Goal: Task Accomplishment & Management: Use online tool/utility

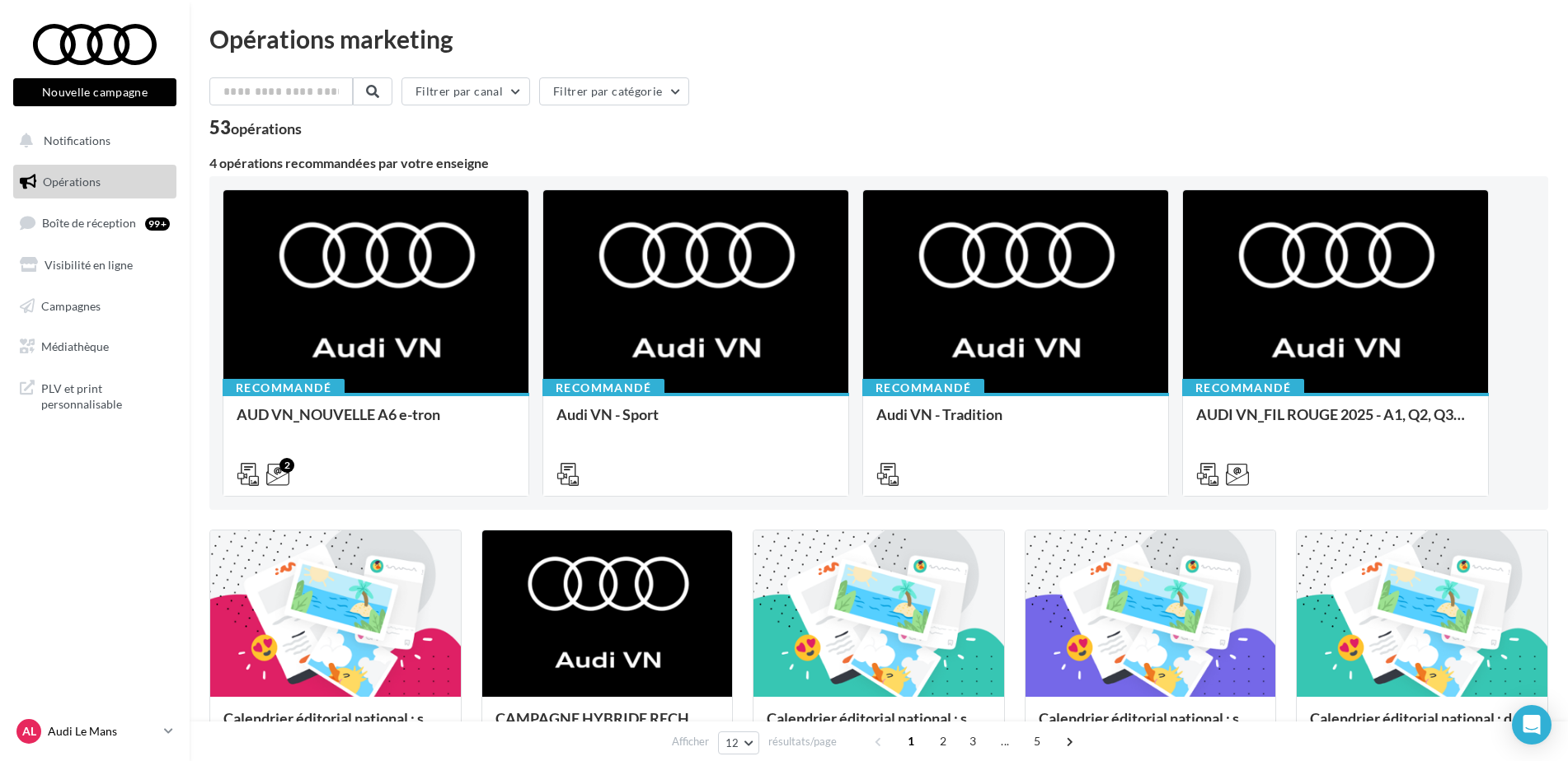
click at [103, 737] on p "Audi Le Mans" at bounding box center [102, 732] width 110 height 17
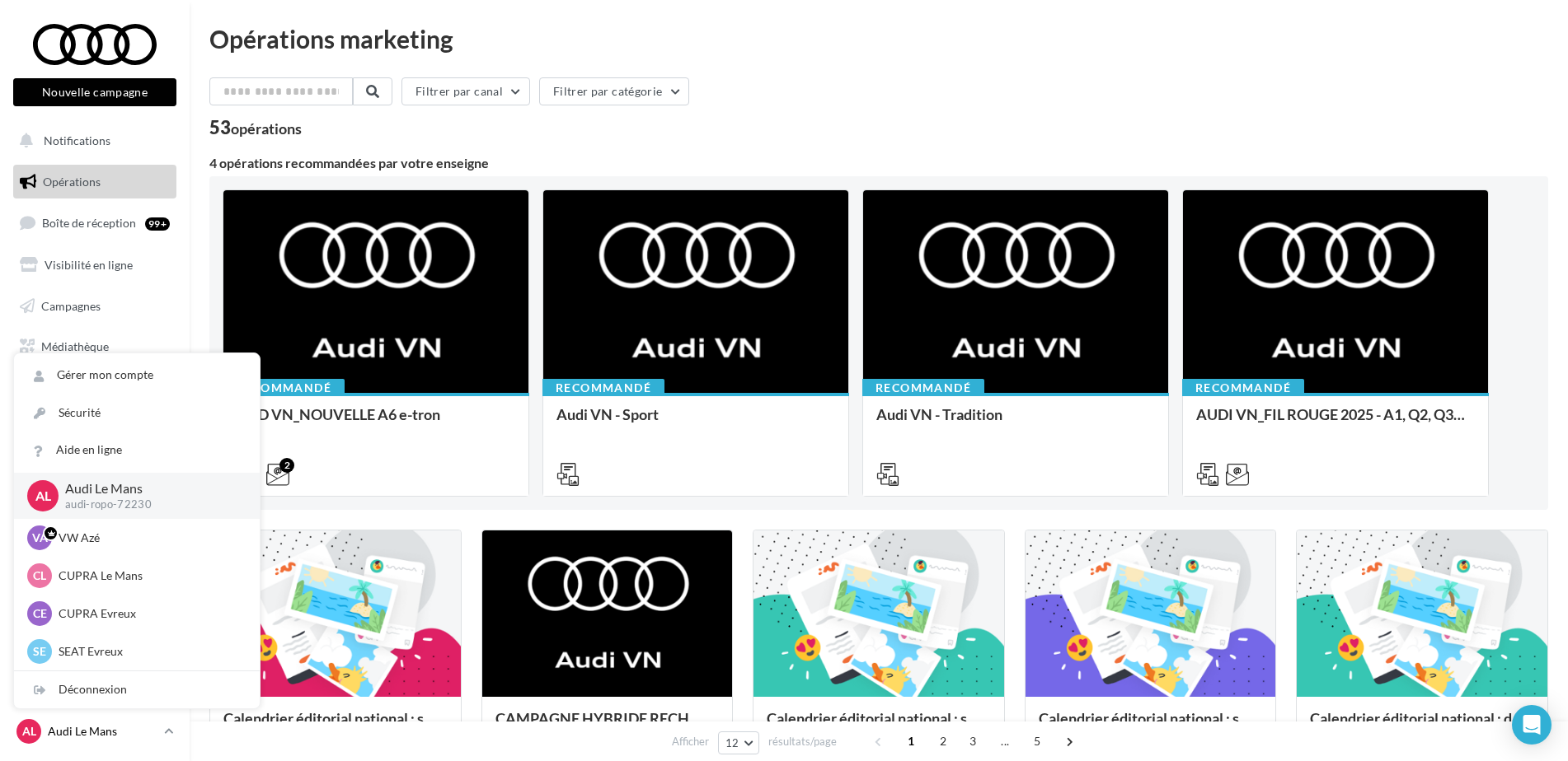
click at [103, 737] on p "Audi Le Mans" at bounding box center [102, 732] width 110 height 17
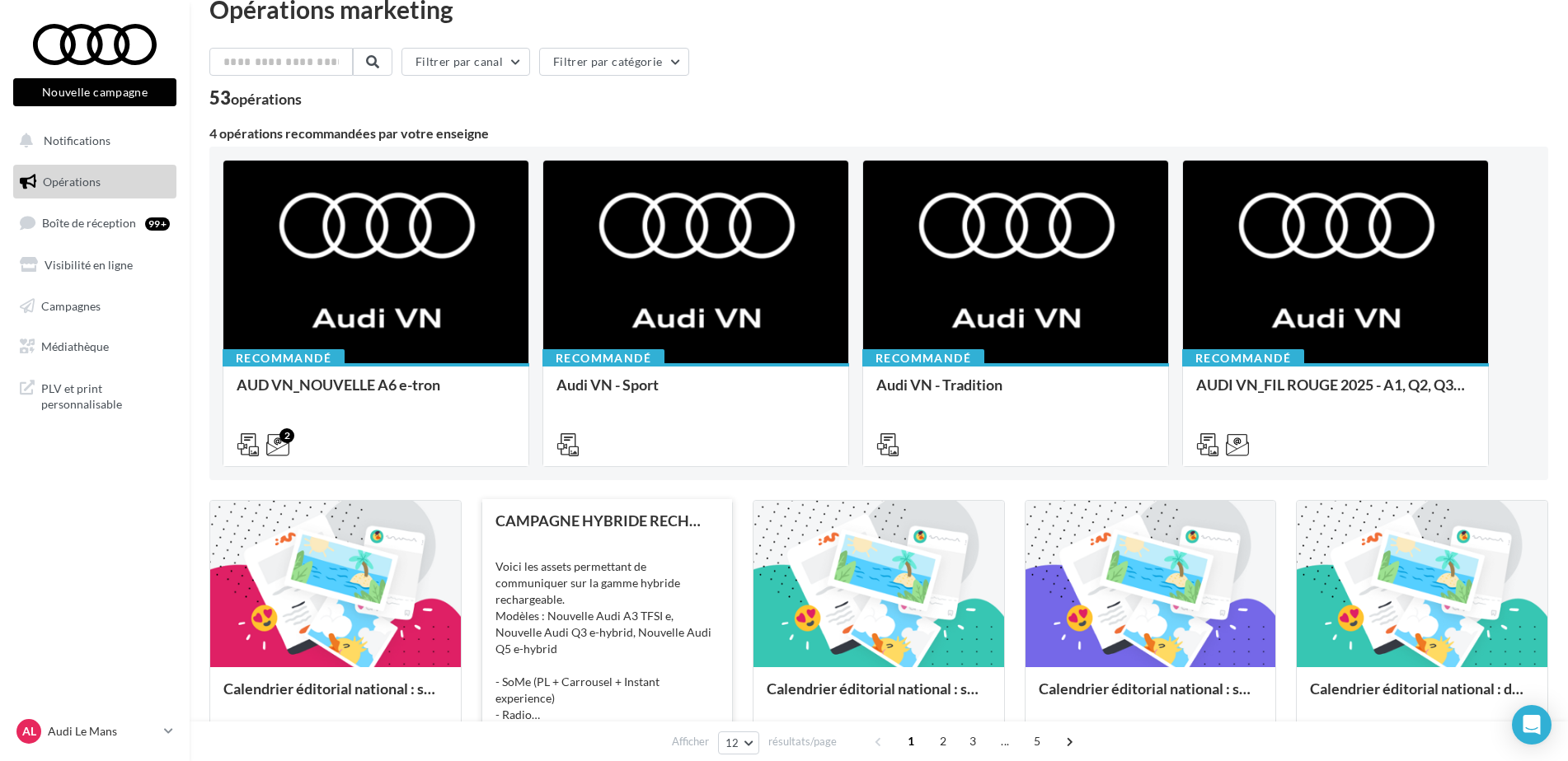
scroll to position [31, 0]
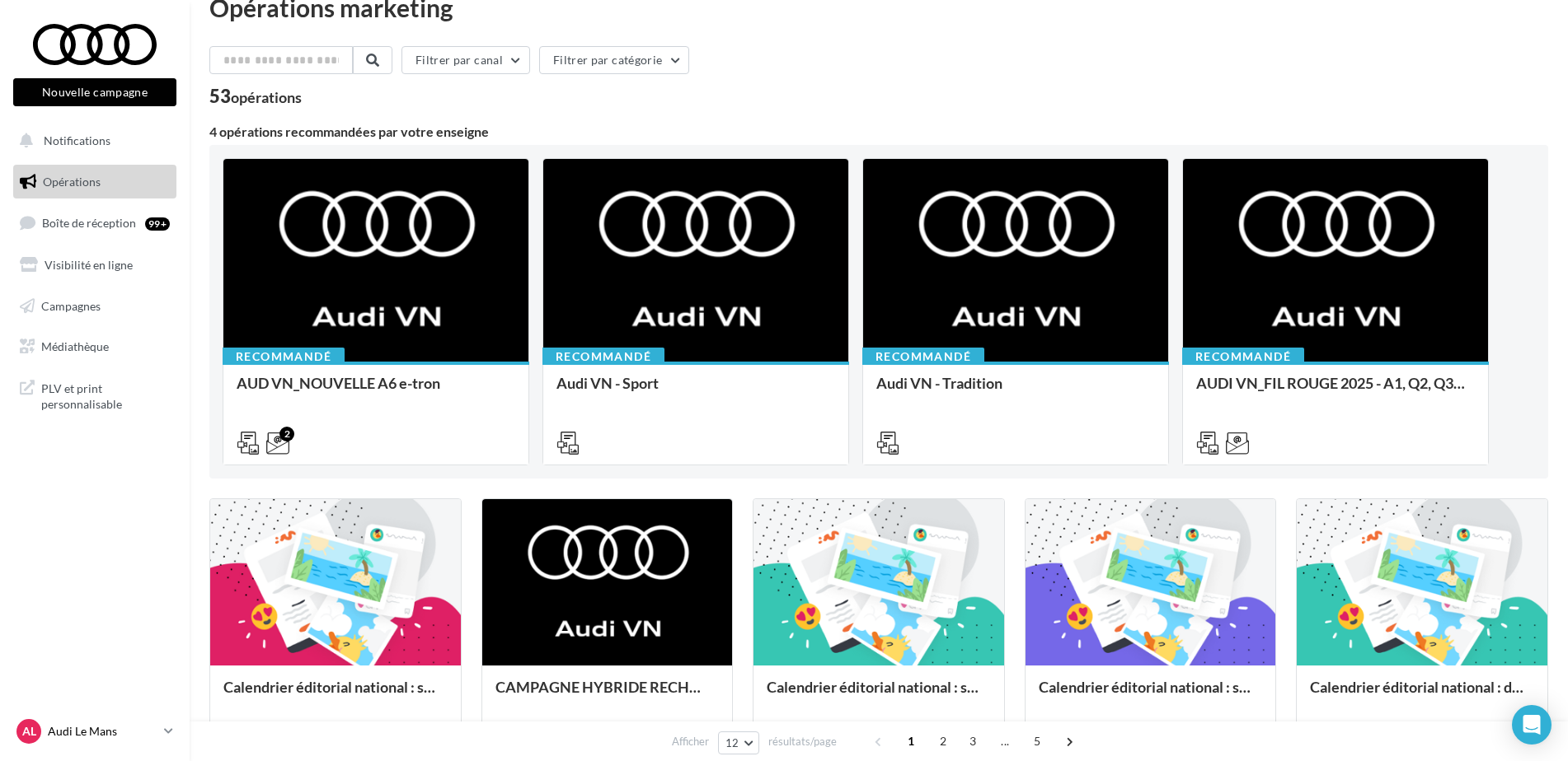
click at [46, 729] on div "AL Audi Le Mans audi-ropo-72230" at bounding box center [87, 732] width 141 height 25
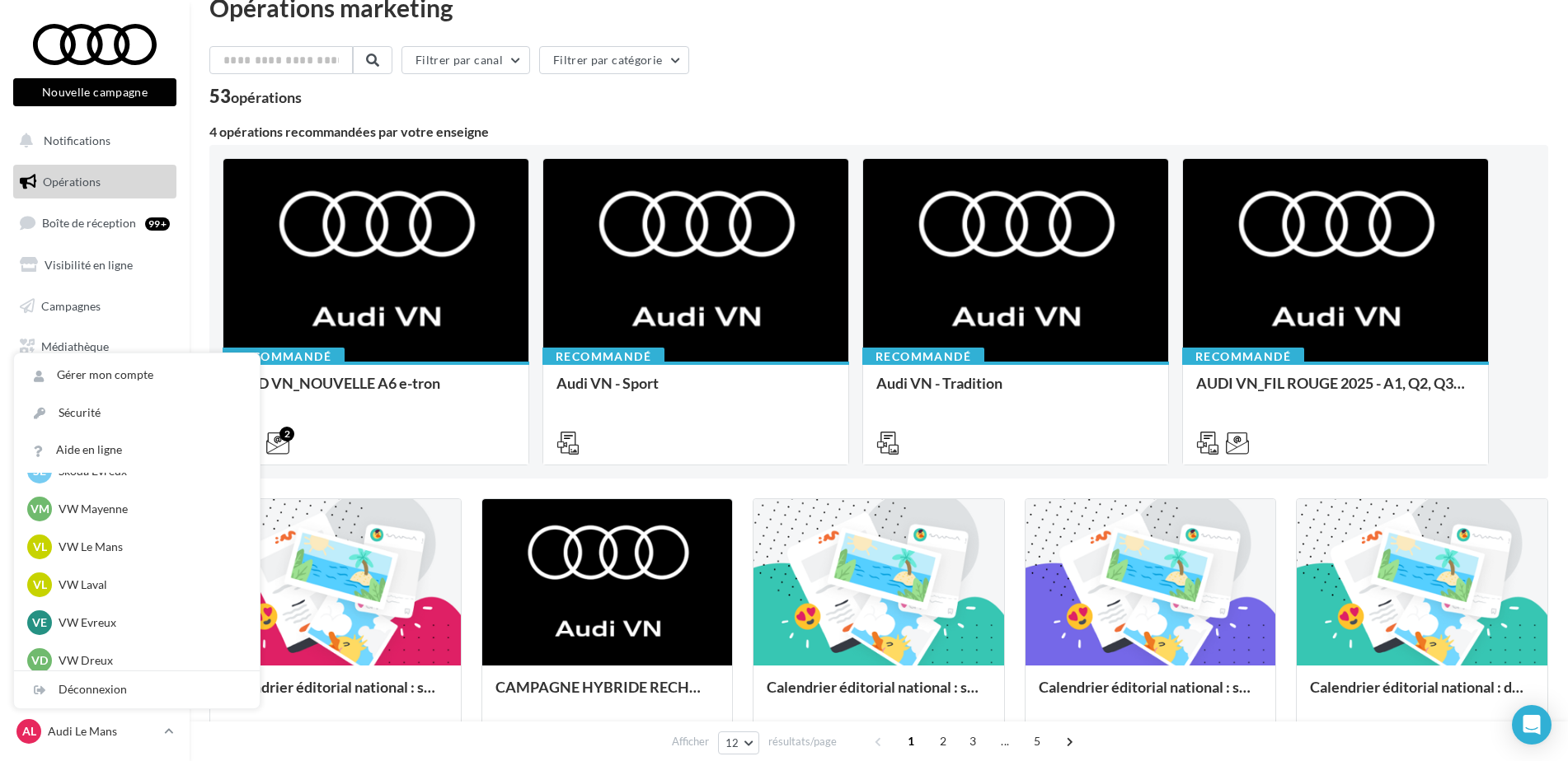
scroll to position [459, 0]
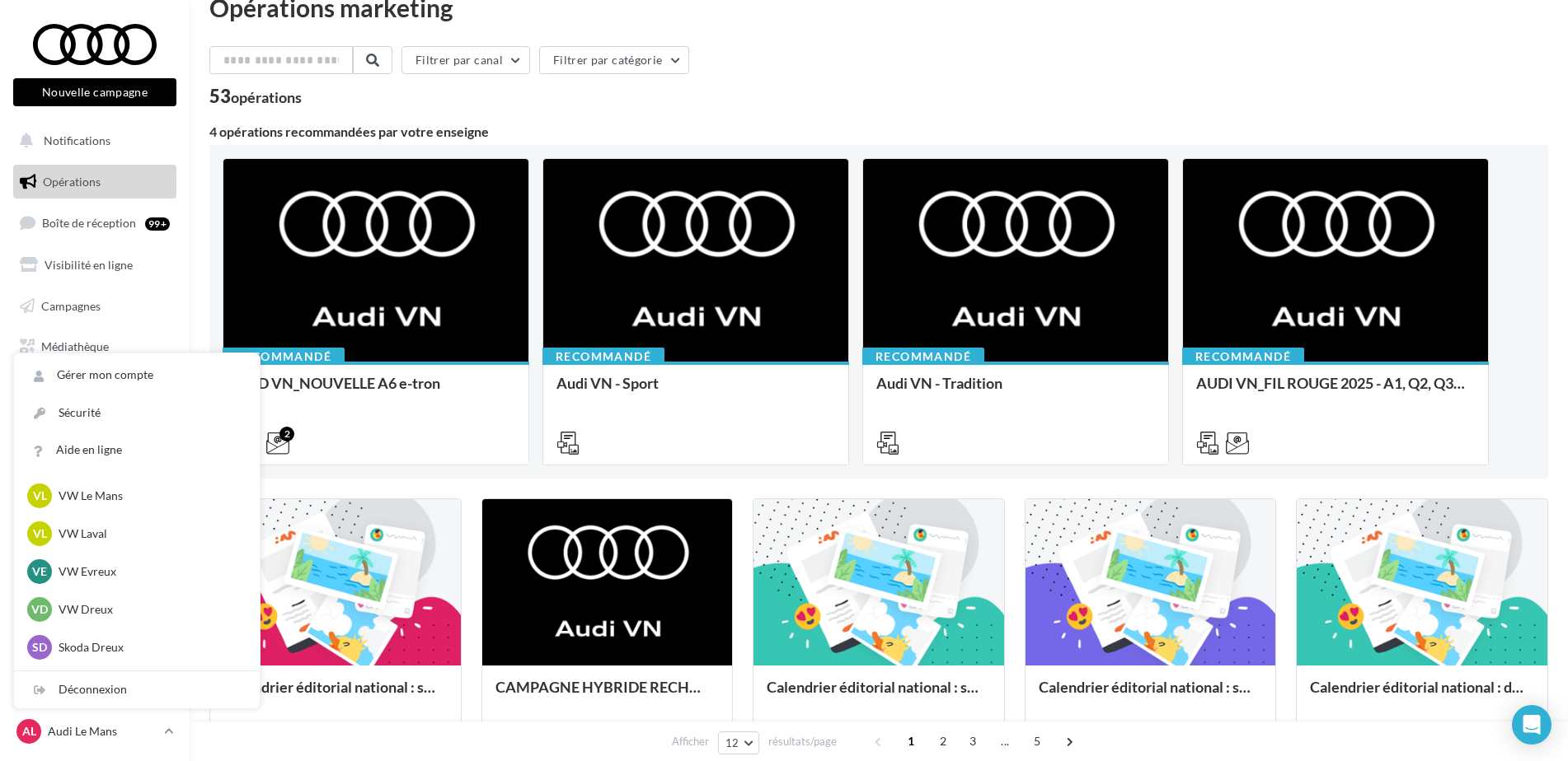
click at [730, 114] on div "Filtrer par canal Filtrer par catégorie 53 opérations 4 opérations recommandées…" at bounding box center [878, 725] width 1339 height 1358
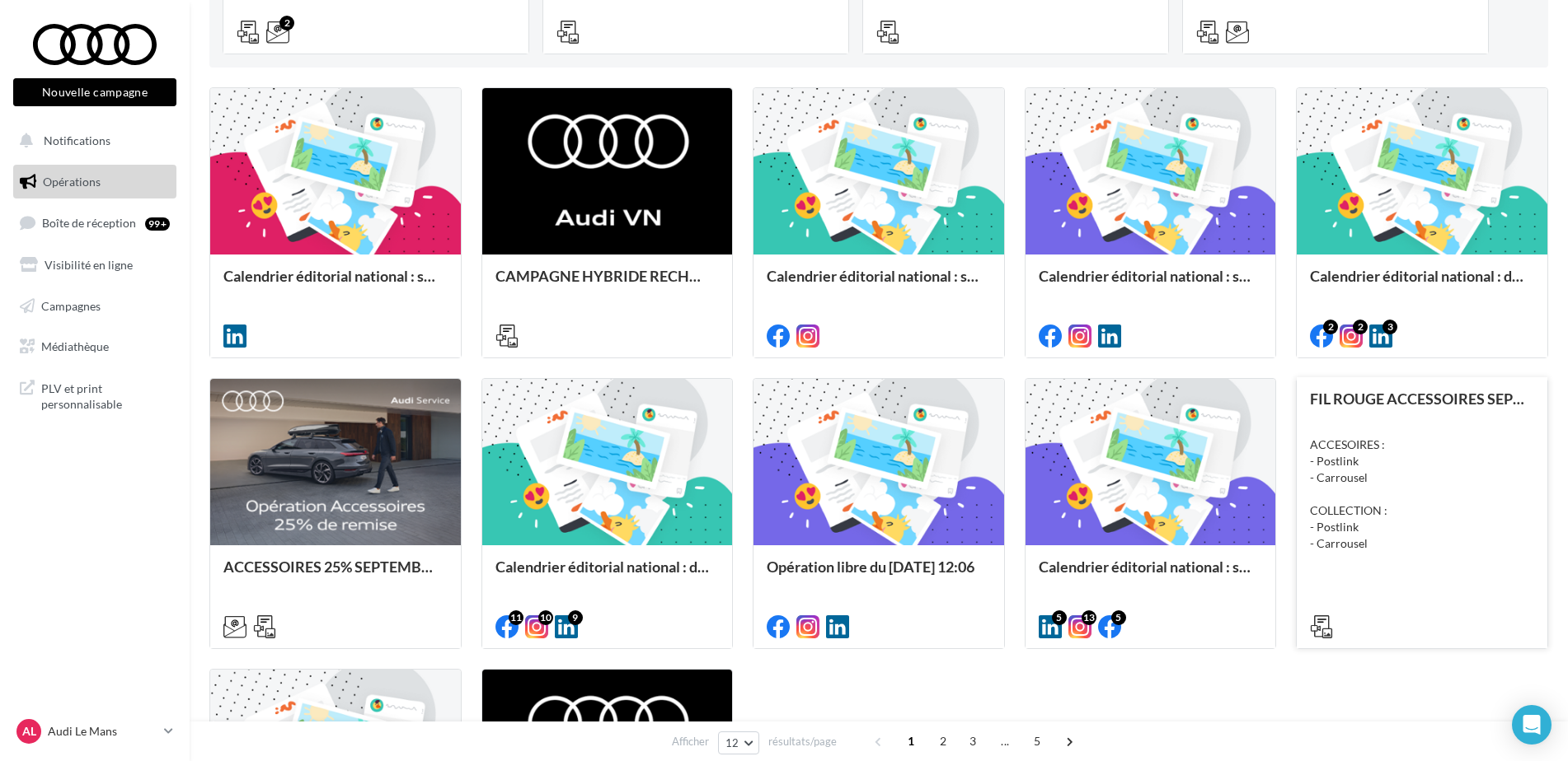
scroll to position [490, 0]
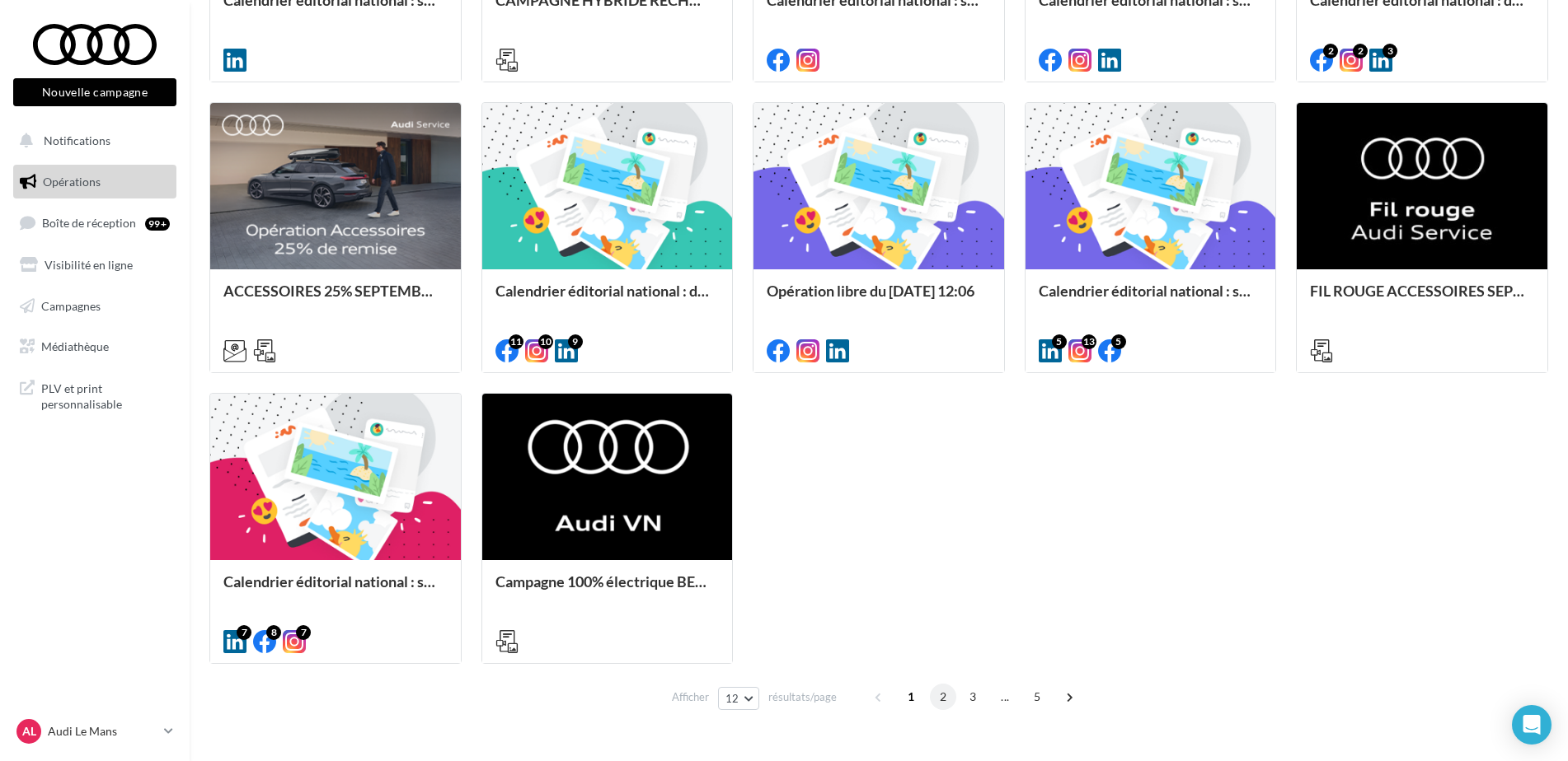
click at [946, 693] on span "2" at bounding box center [943, 697] width 27 height 27
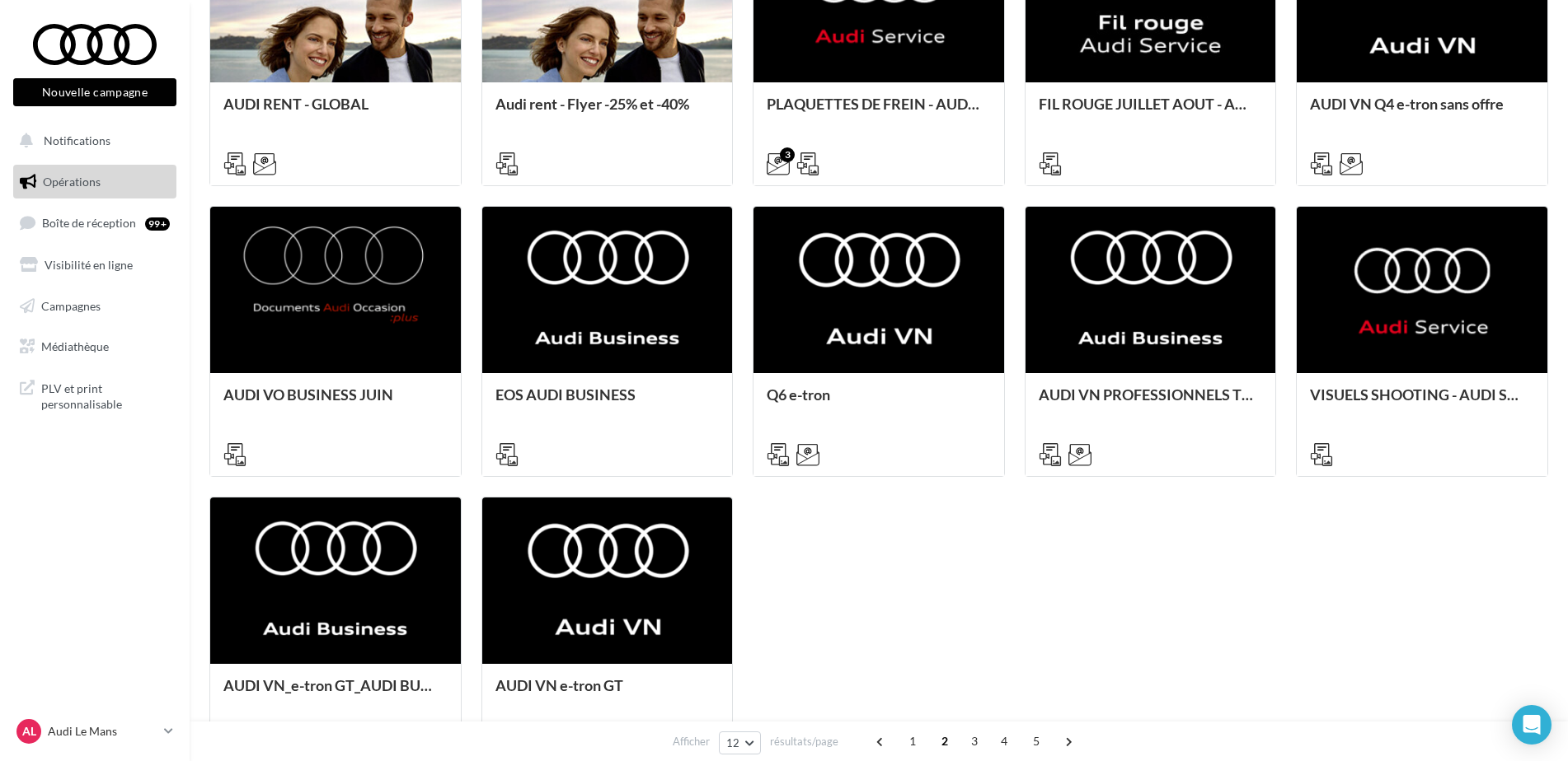
scroll to position [629, 0]
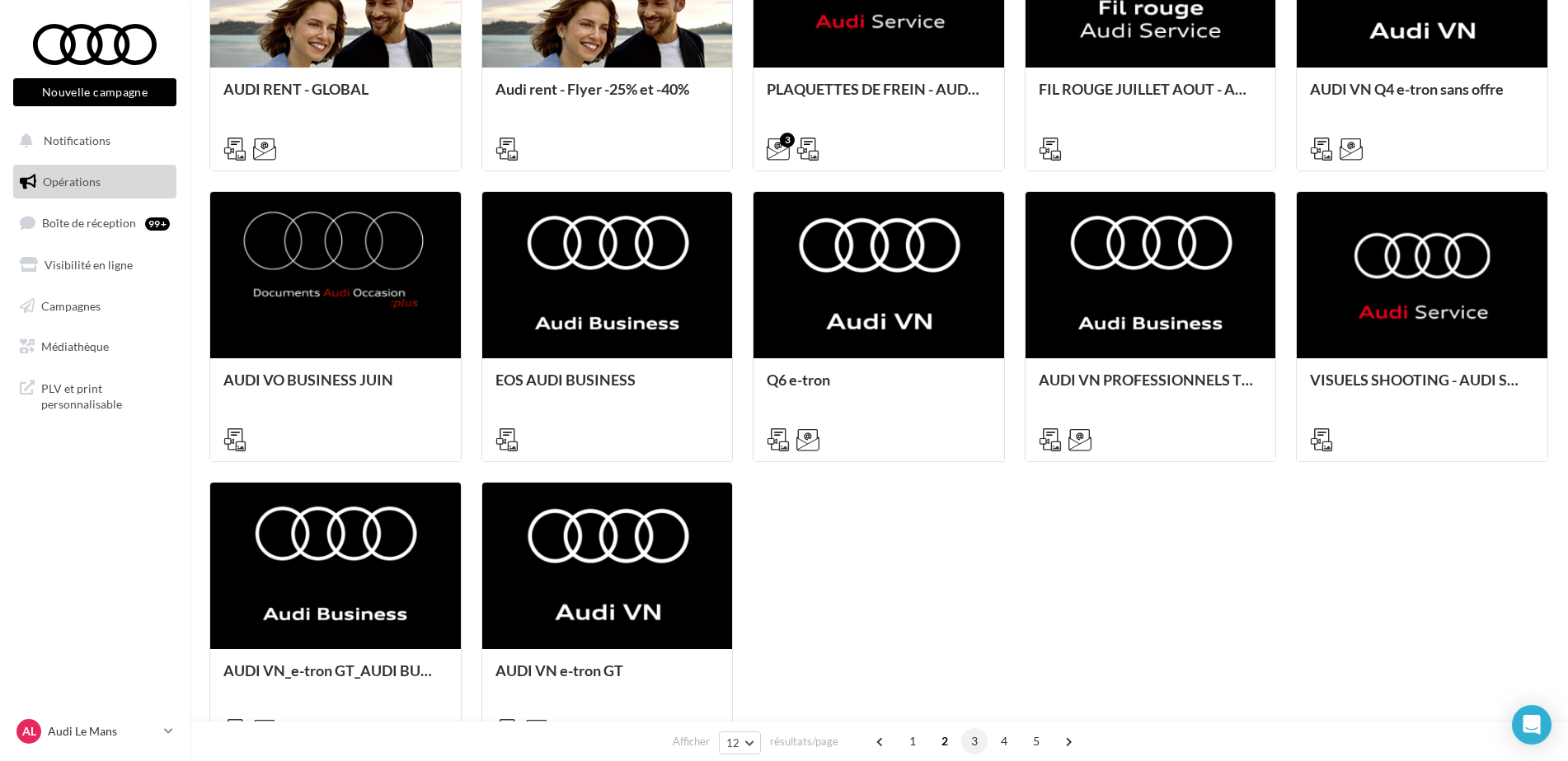
click at [978, 744] on span "3" at bounding box center [974, 742] width 27 height 27
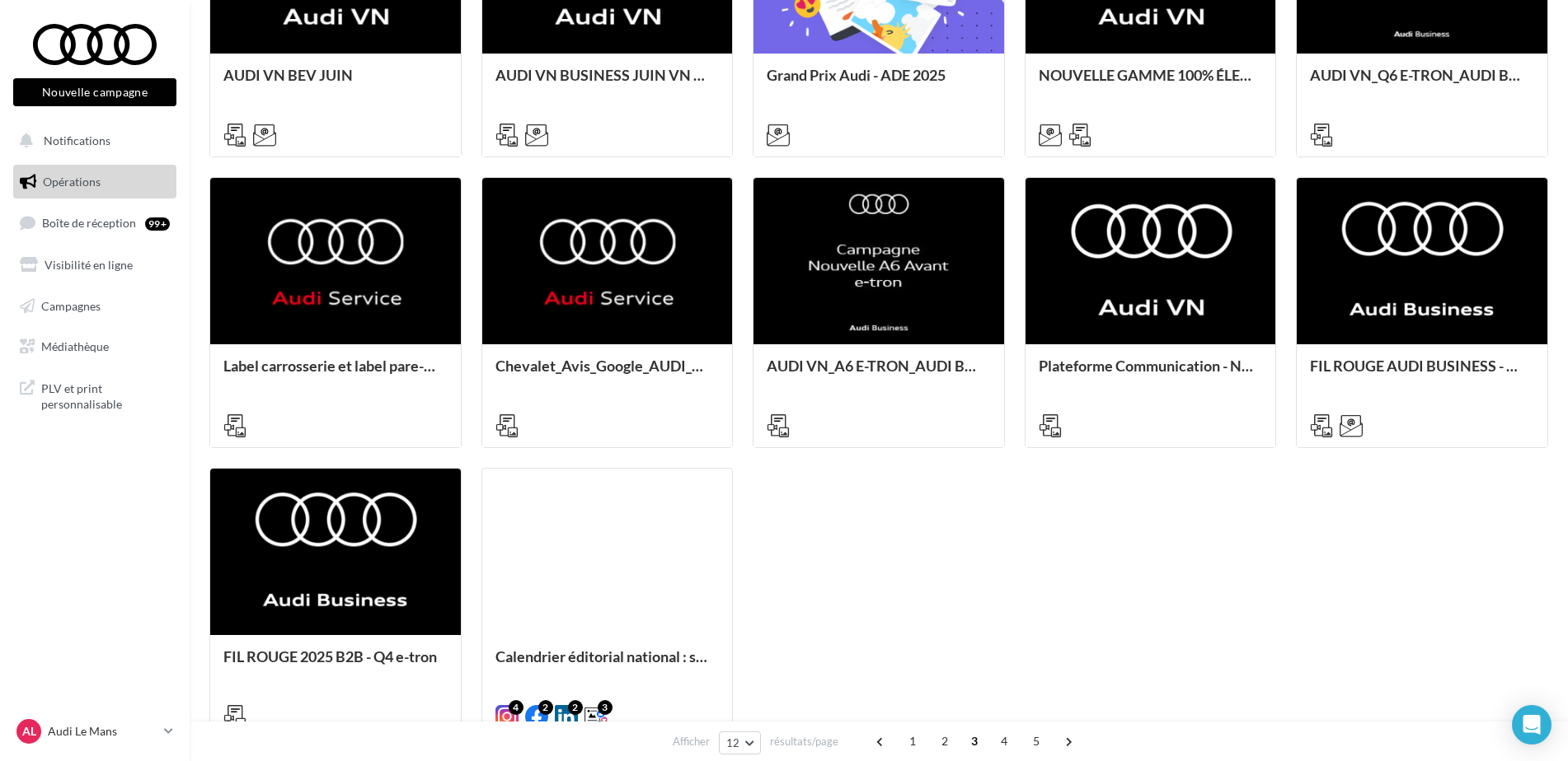
scroll to position [644, 0]
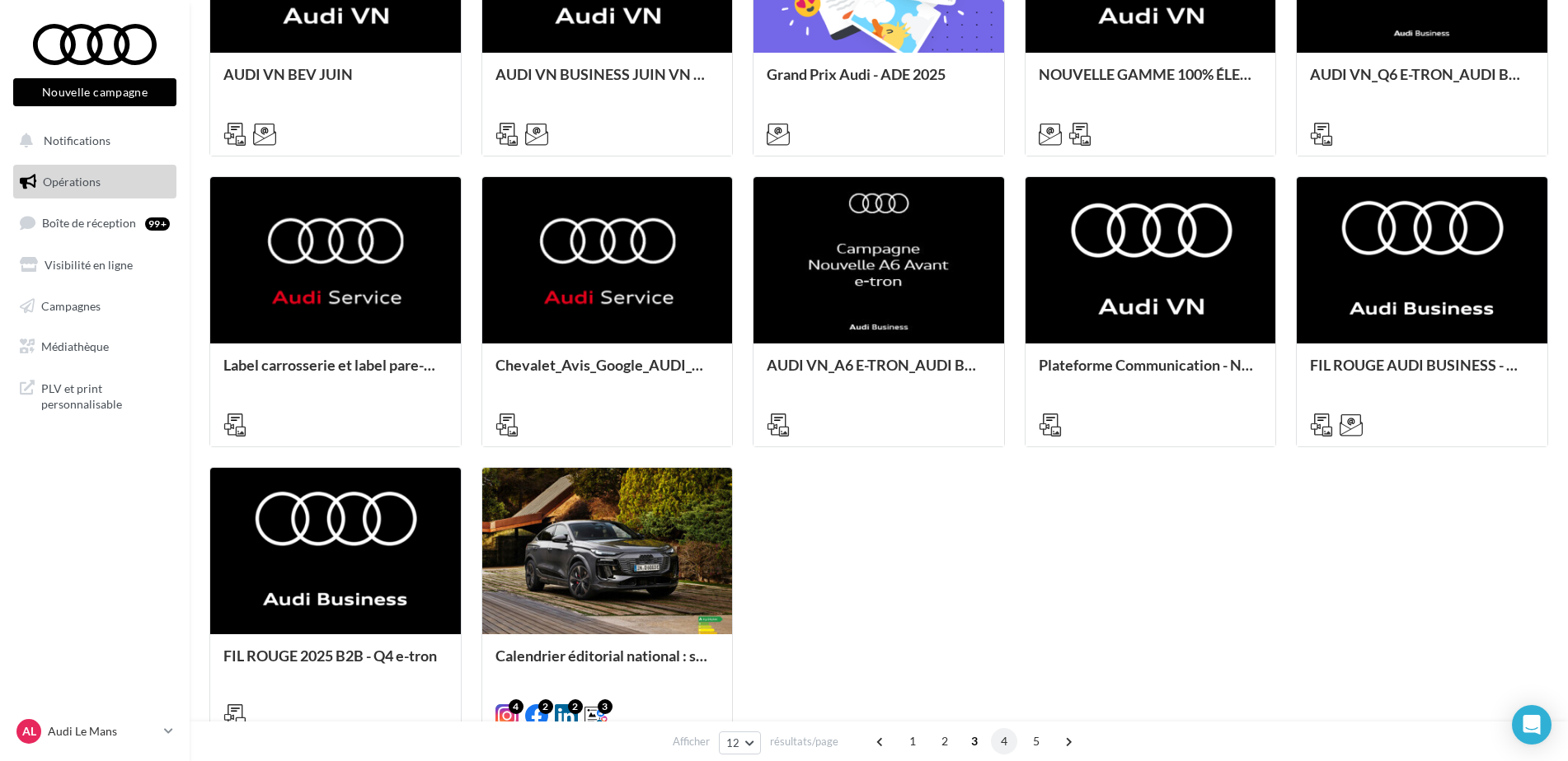
click at [1005, 740] on span "4" at bounding box center [1004, 742] width 27 height 27
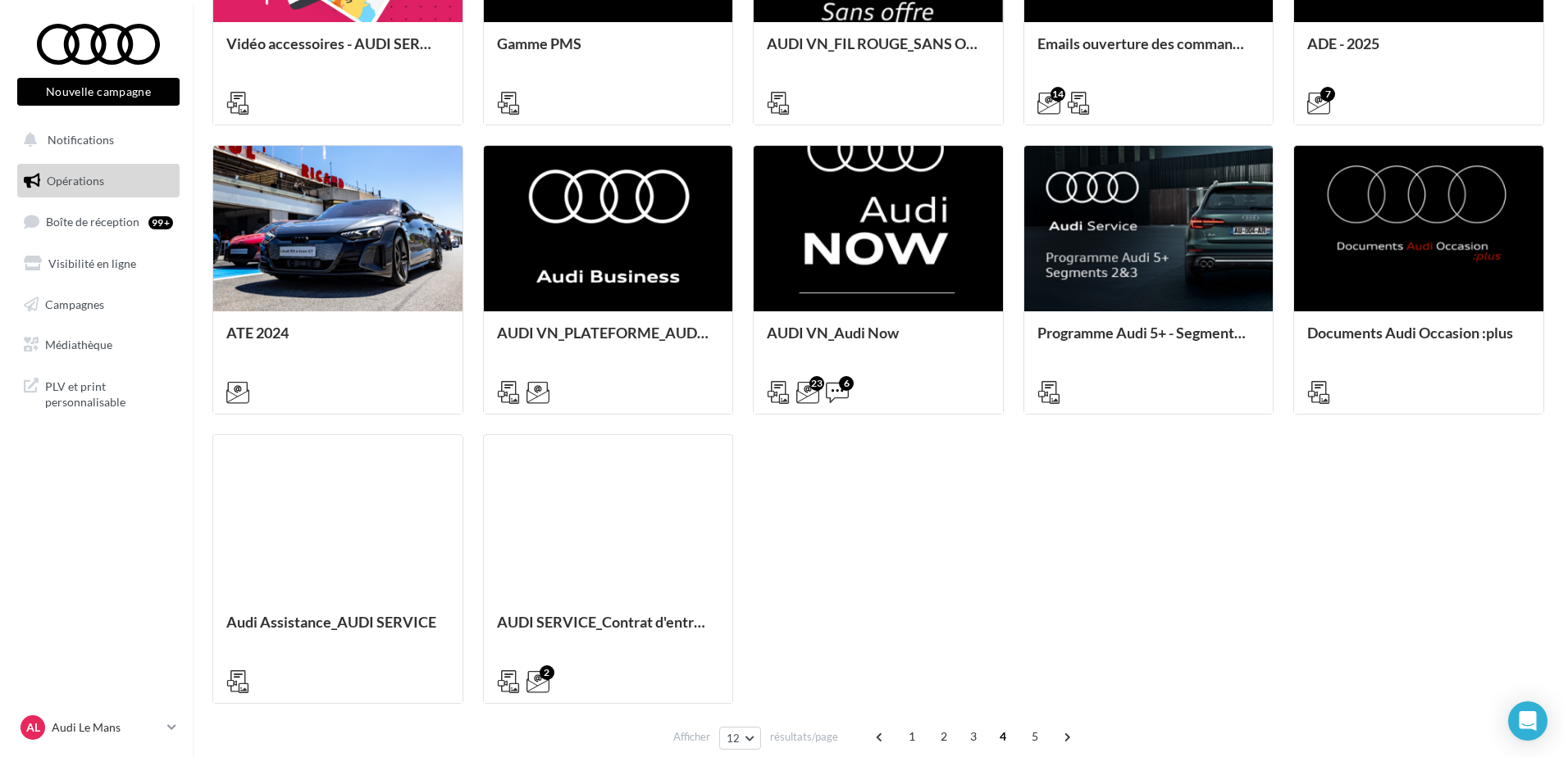
scroll to position [673, 0]
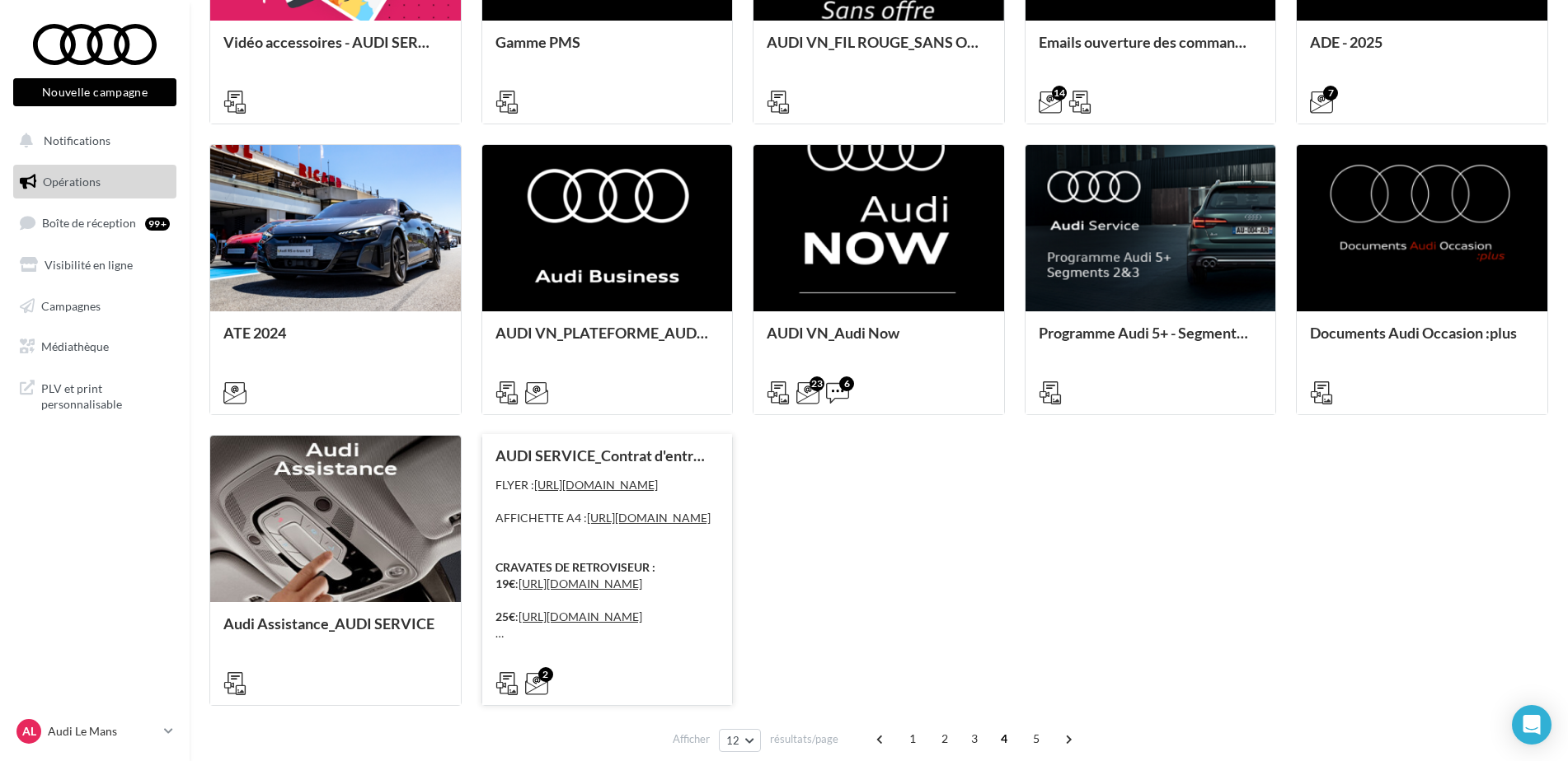
click at [697, 558] on div "FLYER : https://audi.get-it-solutions.com/accueil/10951-.html?adtoken=a2a6f6863…" at bounding box center [608, 559] width 225 height 165
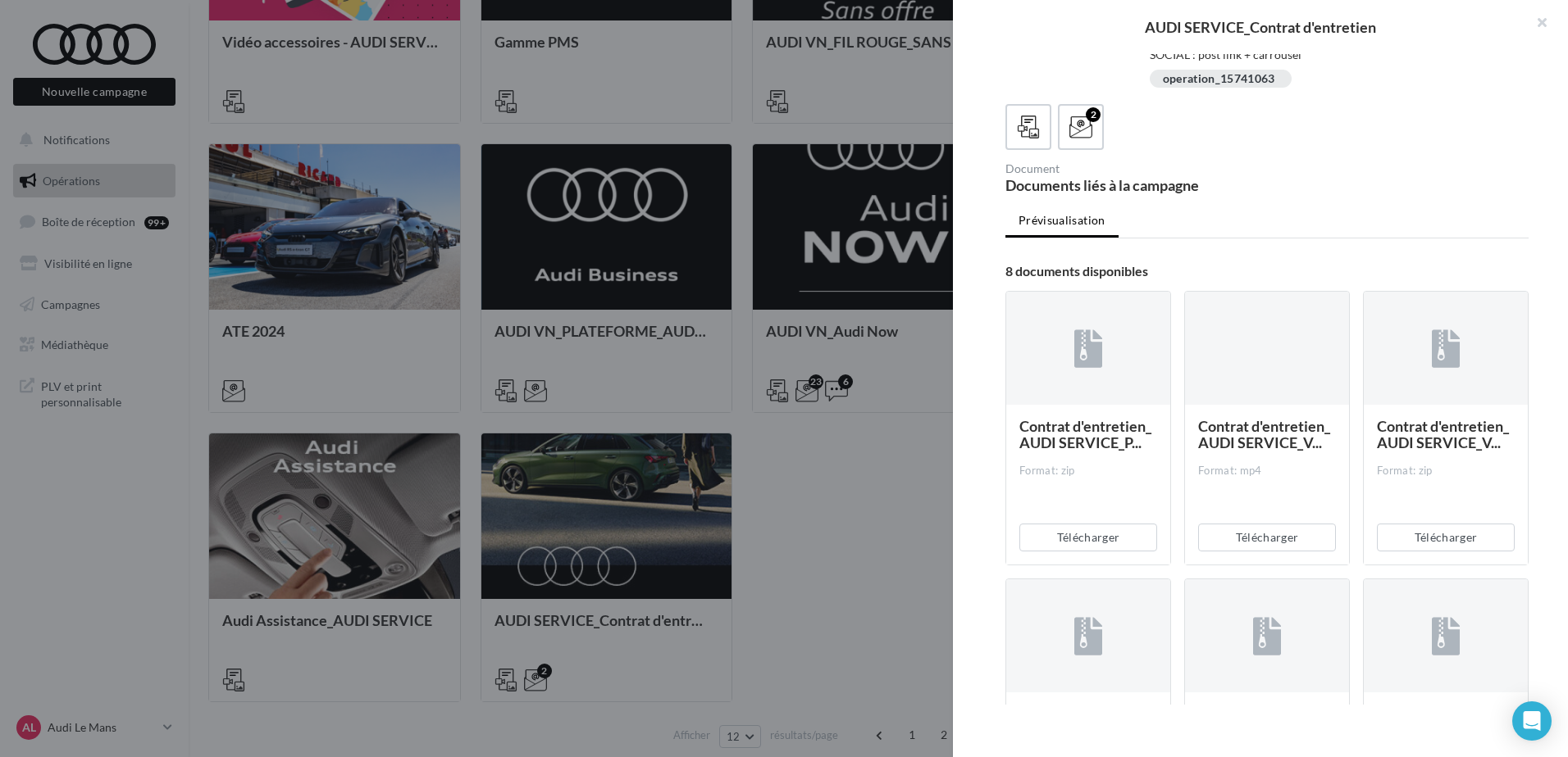
scroll to position [416, 0]
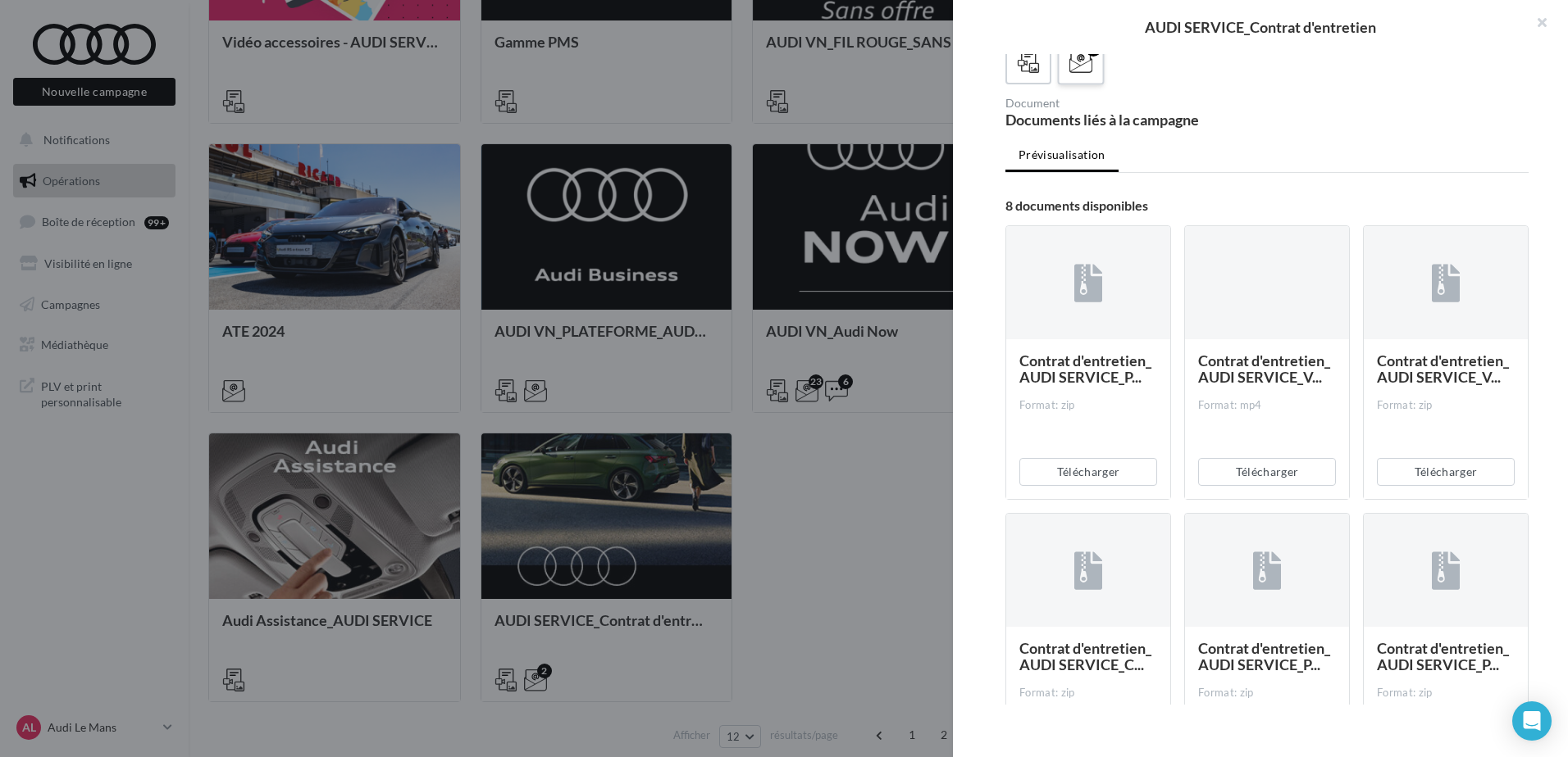
click at [1092, 74] on icon at bounding box center [1082, 62] width 24 height 24
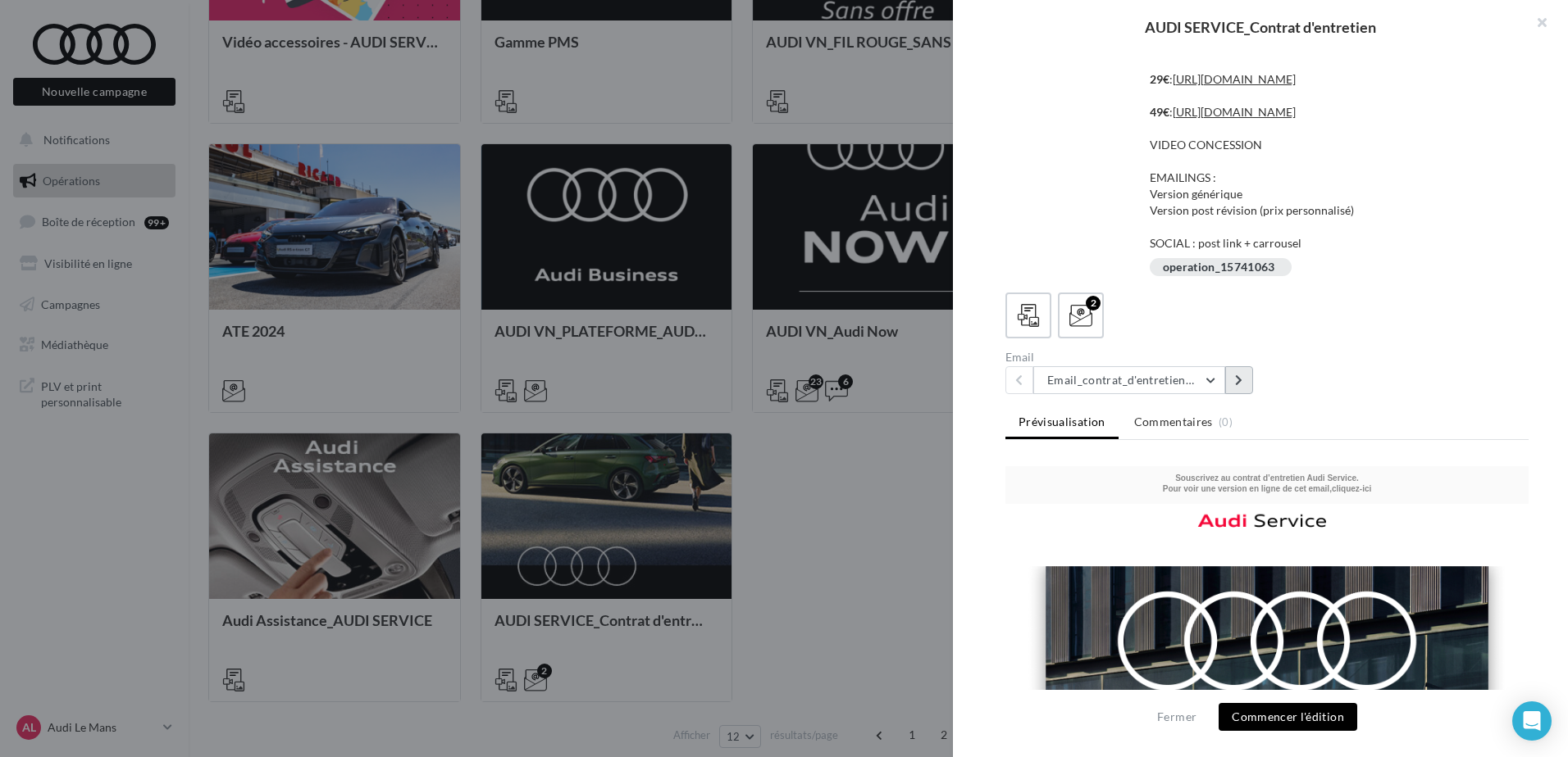
scroll to position [188, 0]
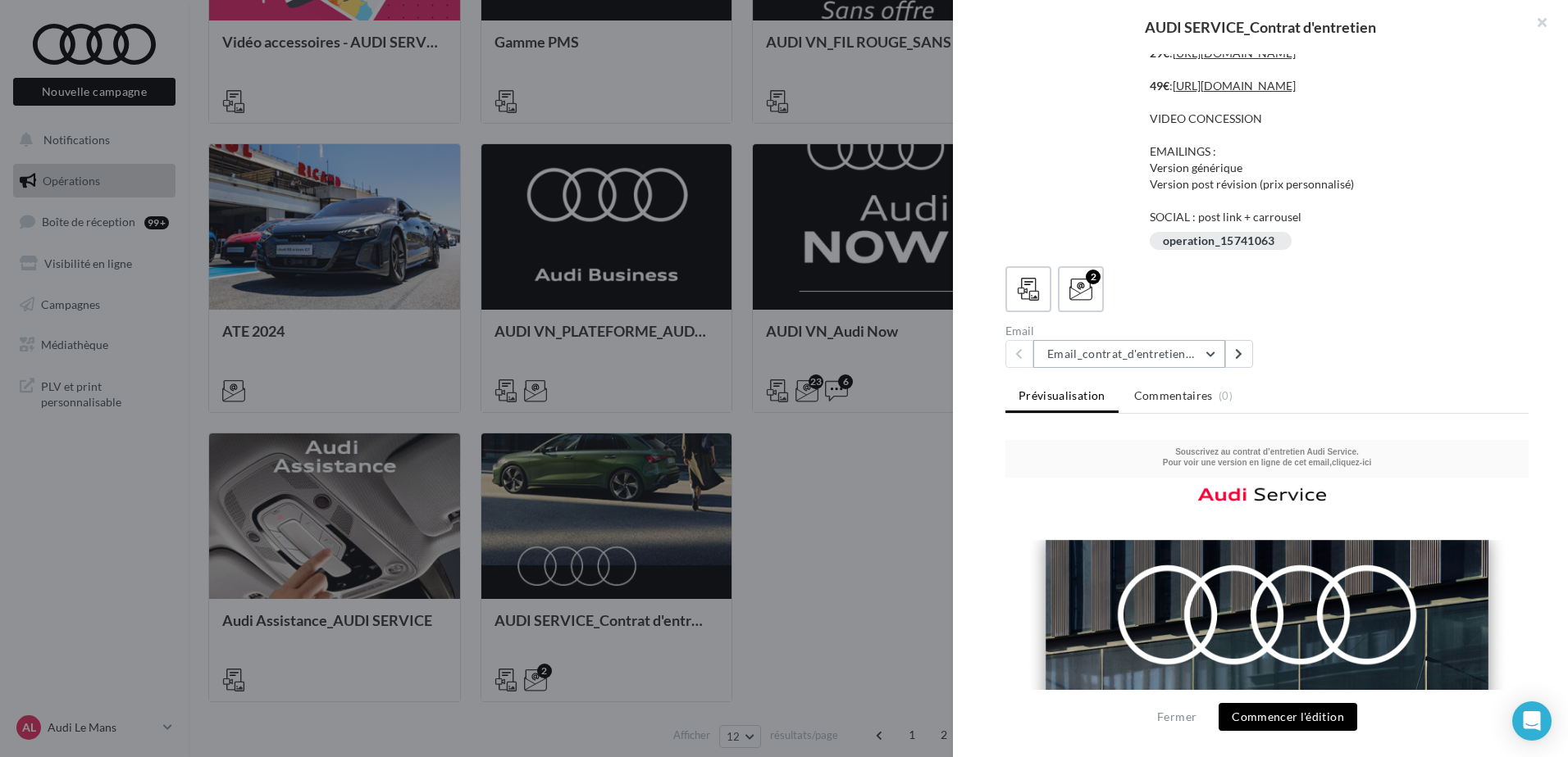
click at [1185, 368] on button "Email_contrat_d'entretien_révision" at bounding box center [1129, 354] width 192 height 27
click at [1230, 460] on button "Email_contrat_d'entretien_générique" at bounding box center [1156, 438] width 246 height 43
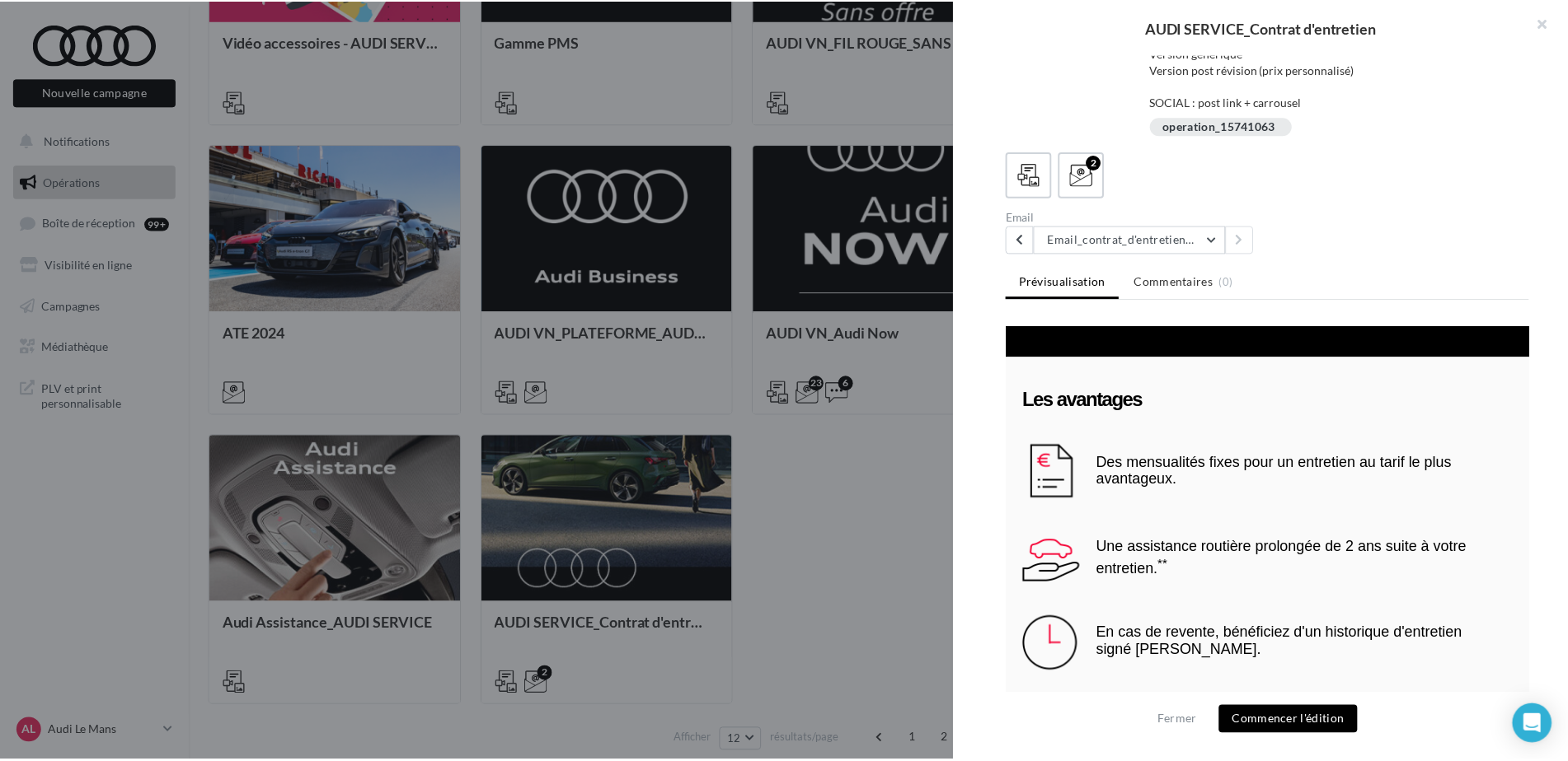
scroll to position [1975, 0]
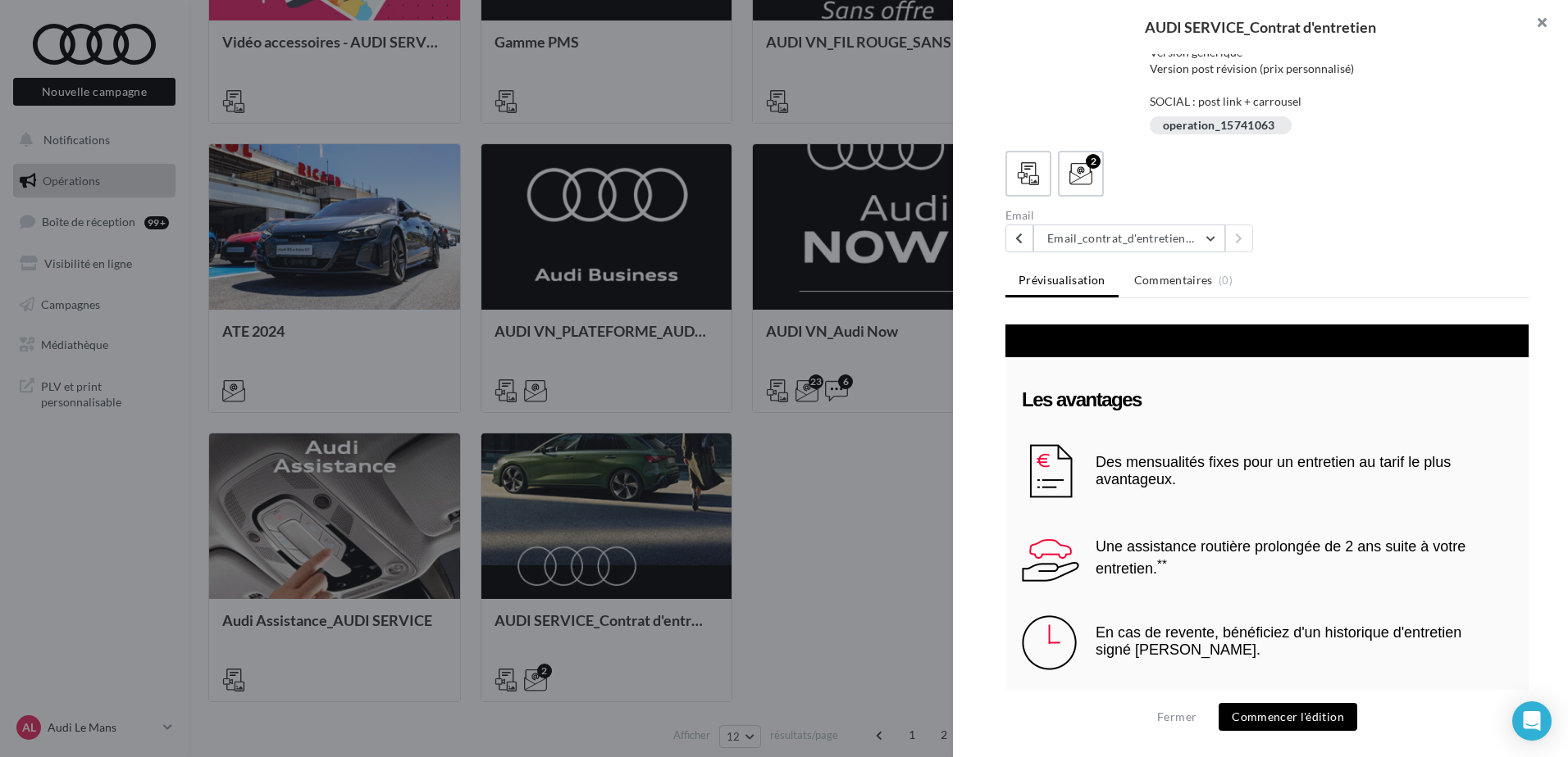
click at [1541, 26] on button "button" at bounding box center [1536, 25] width 66 height 49
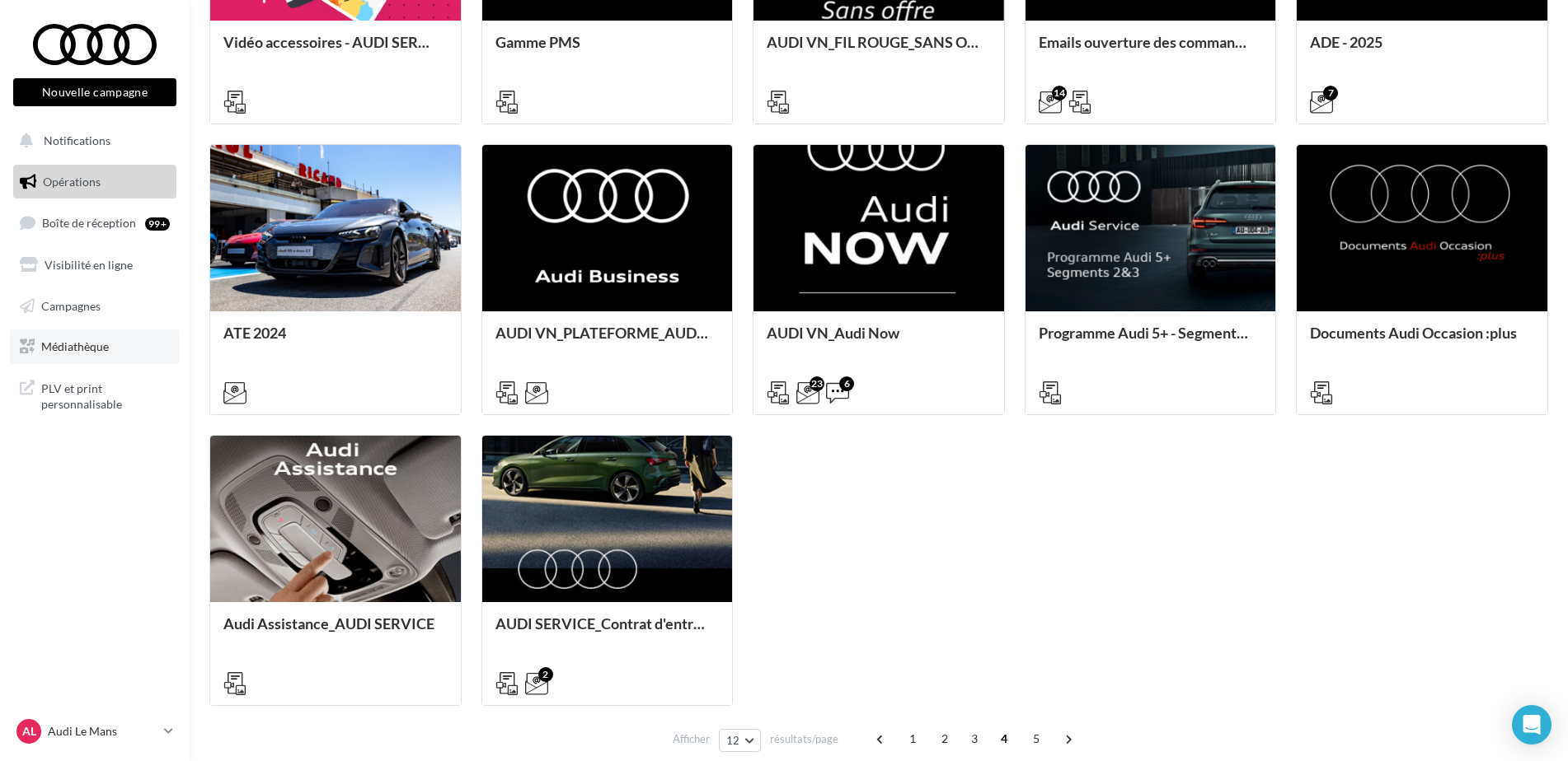
click at [94, 349] on span "Médiathèque" at bounding box center [75, 346] width 67 height 14
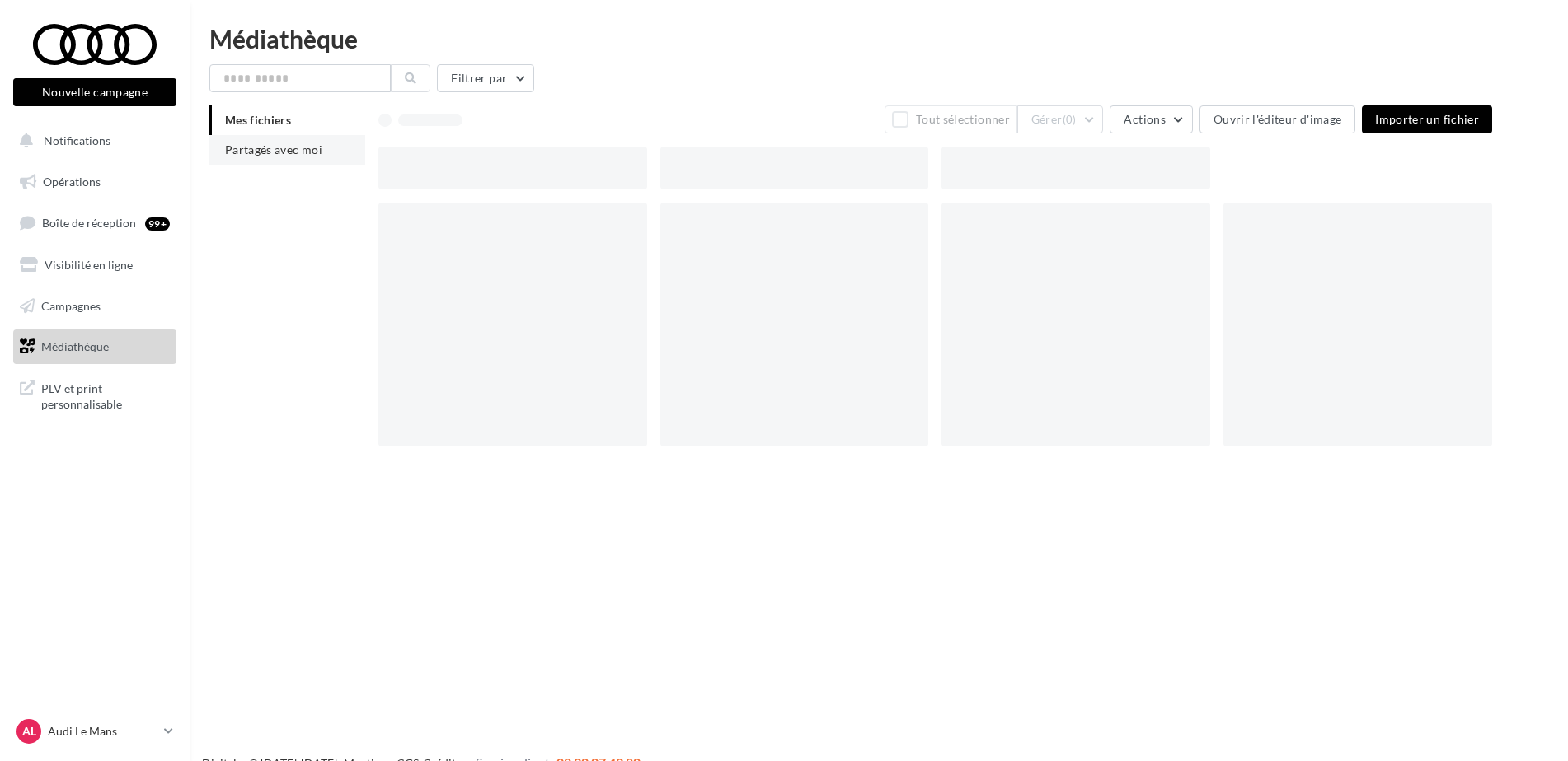
click at [264, 150] on span "Partagés avec moi" at bounding box center [273, 149] width 98 height 14
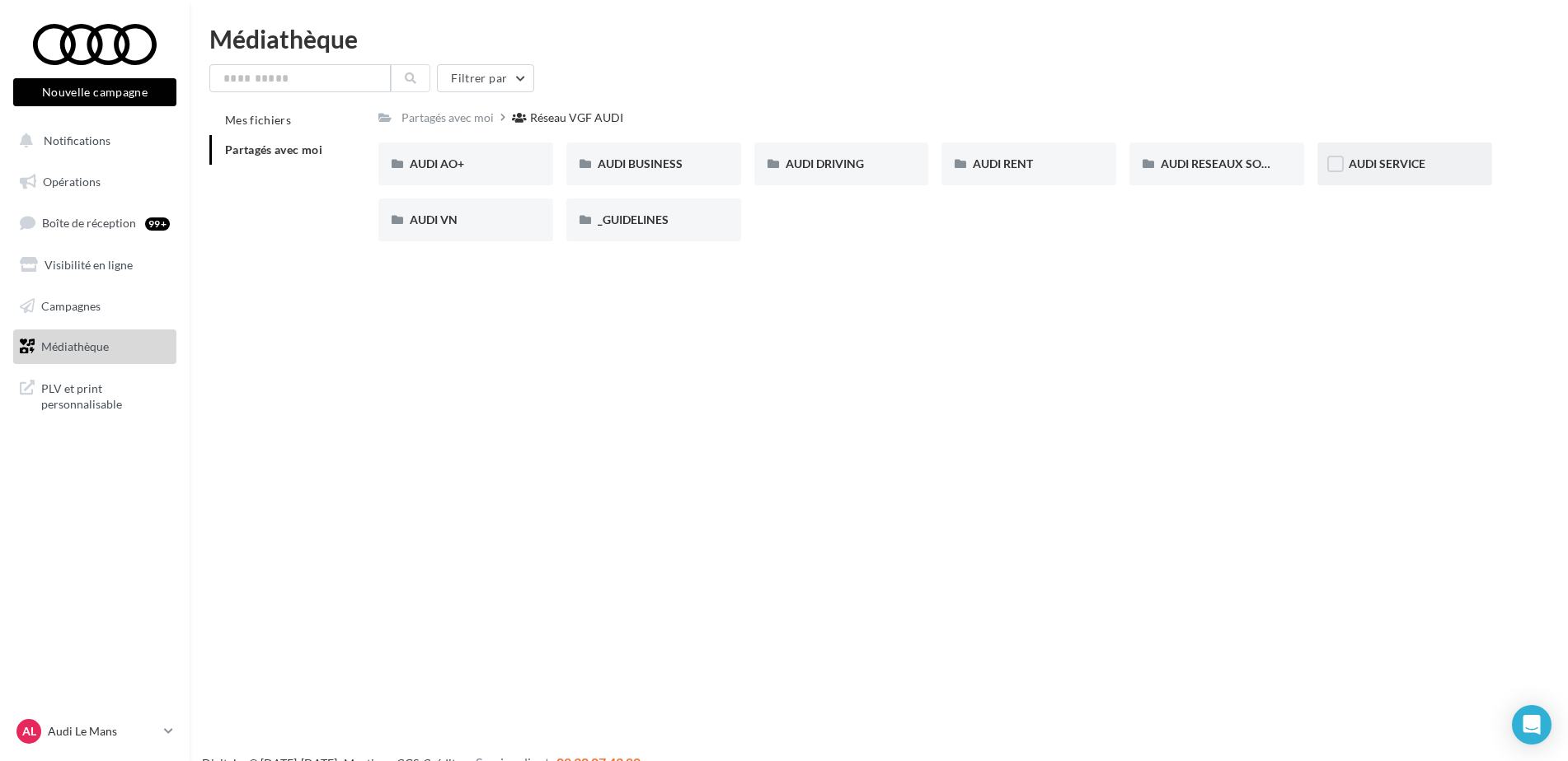
click at [1392, 161] on span "AUDI SERVICE" at bounding box center [1387, 163] width 76 height 14
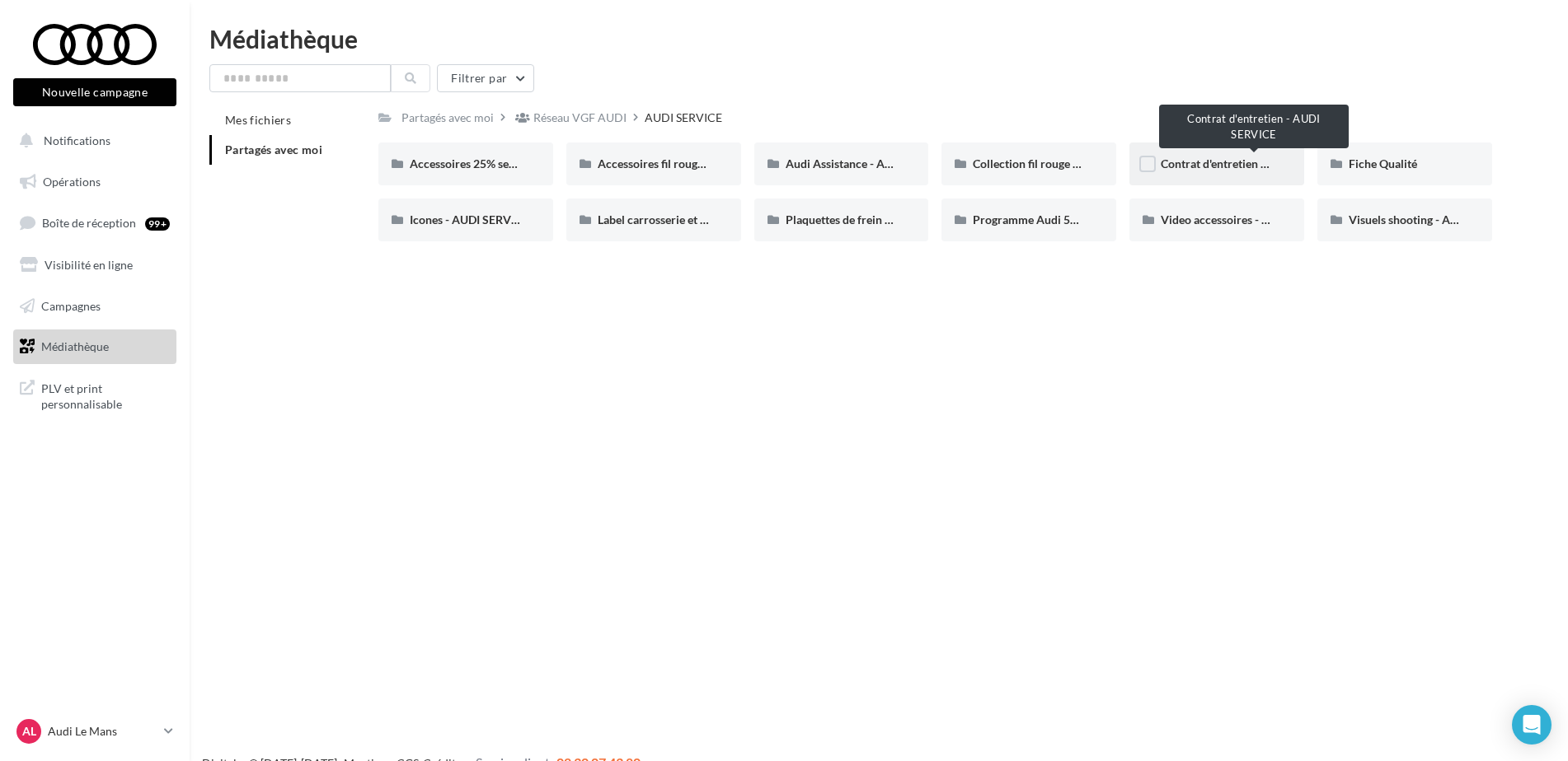
click at [1216, 159] on span "Contrat d'entretien - AUDI SERVICE" at bounding box center [1252, 163] width 183 height 14
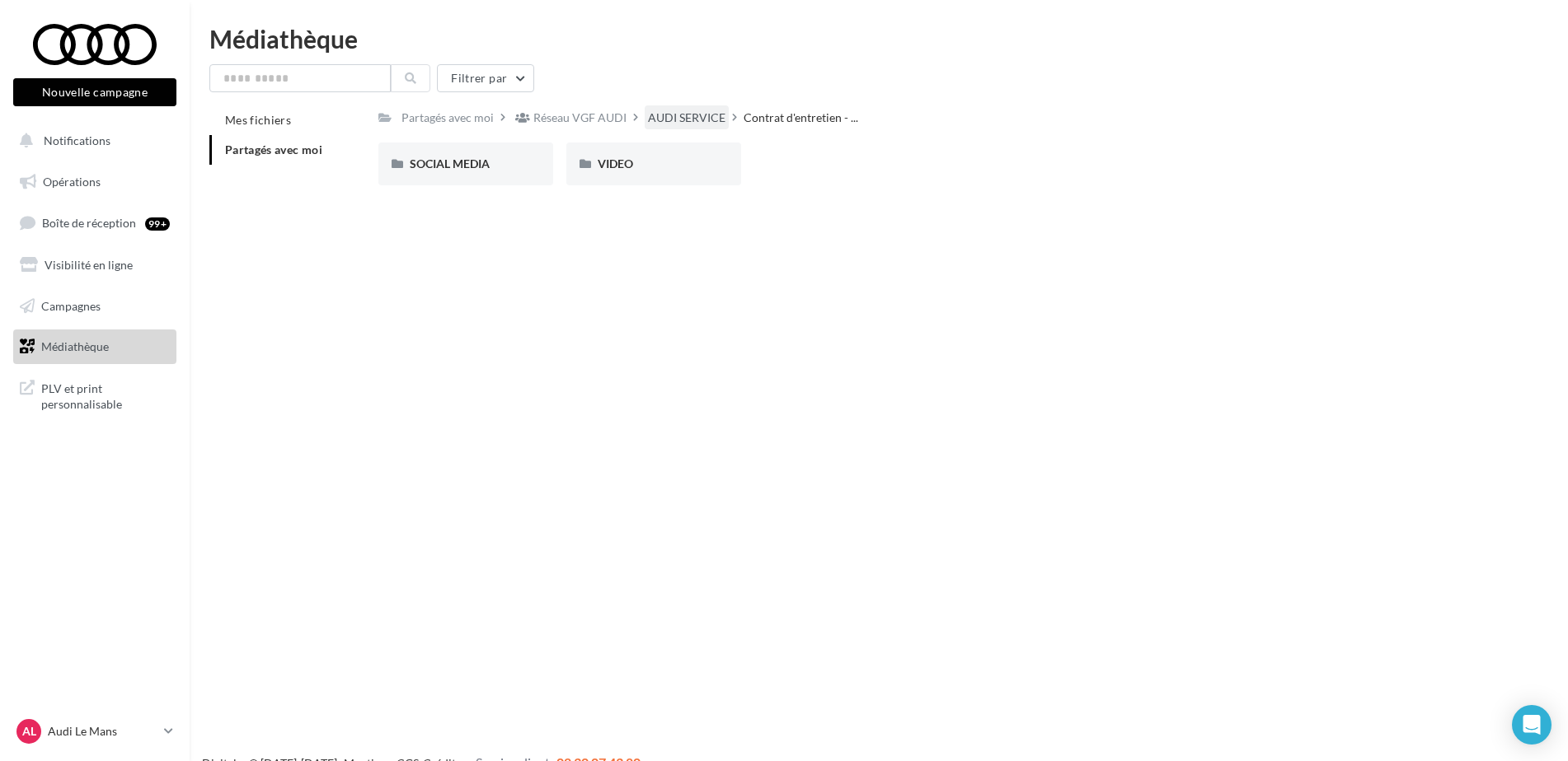
click at [698, 116] on div "AUDI SERVICE" at bounding box center [687, 118] width 77 height 17
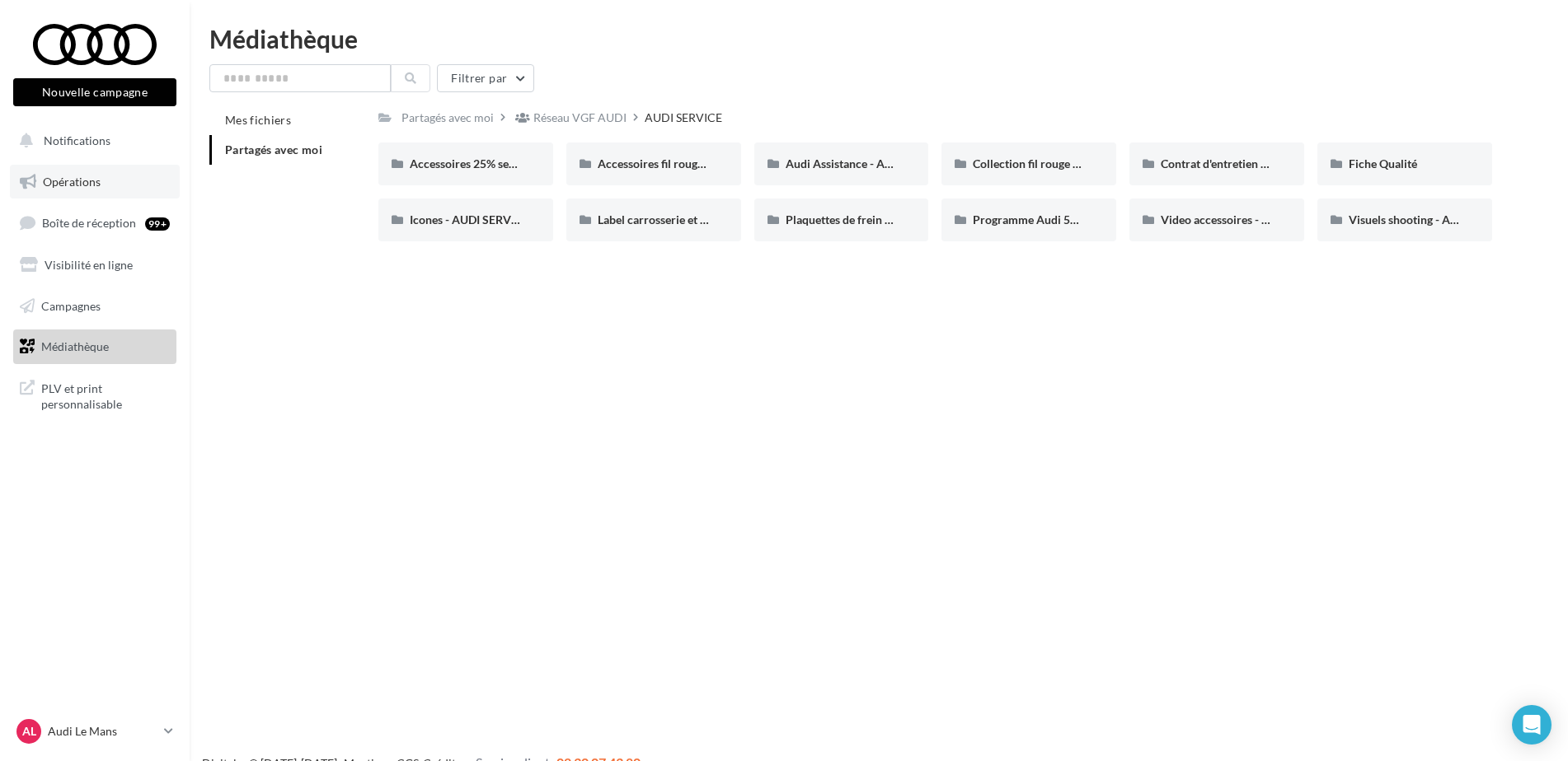
click at [72, 179] on span "Opérations" at bounding box center [72, 181] width 58 height 14
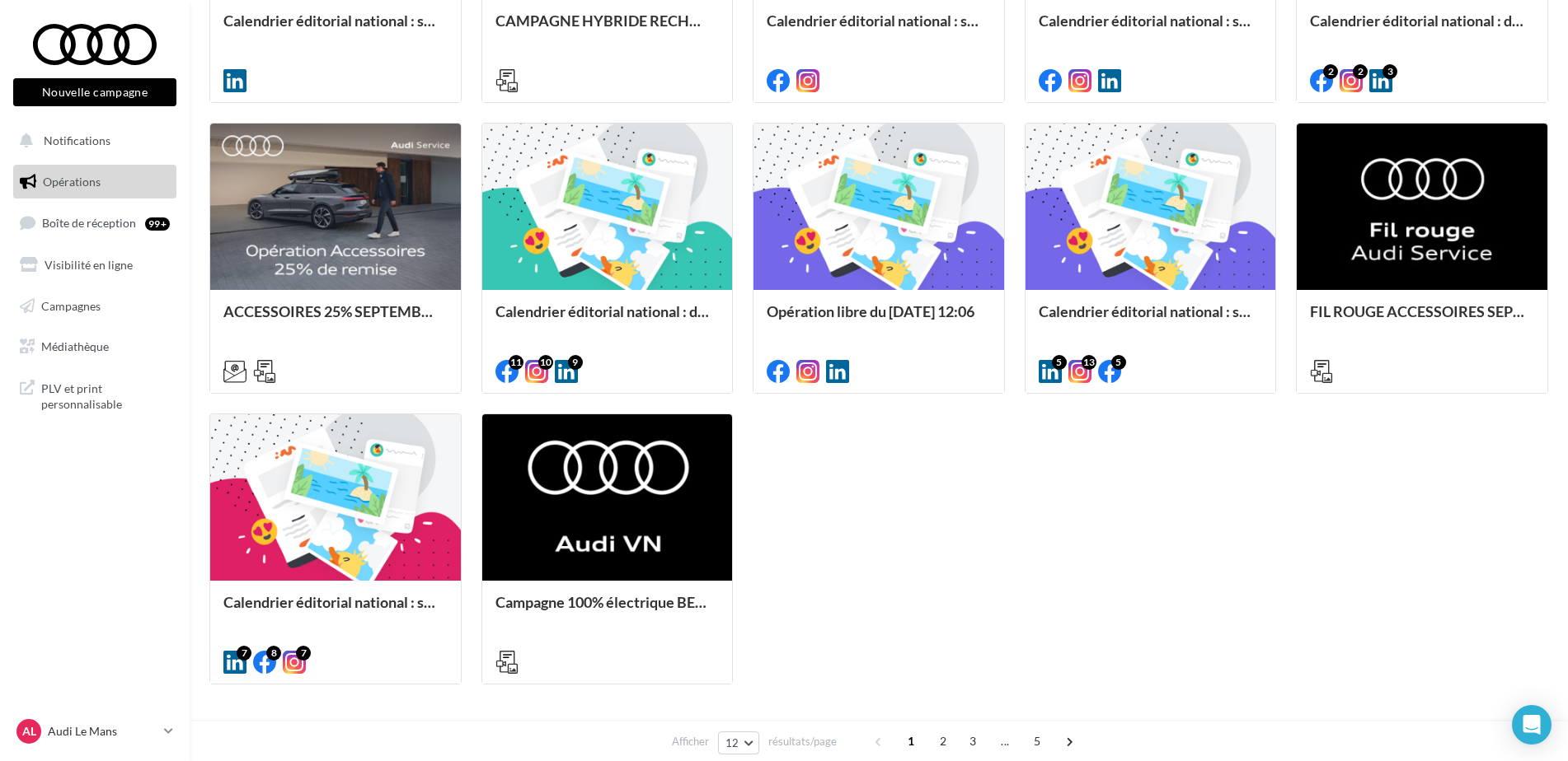
scroll to position [758, 0]
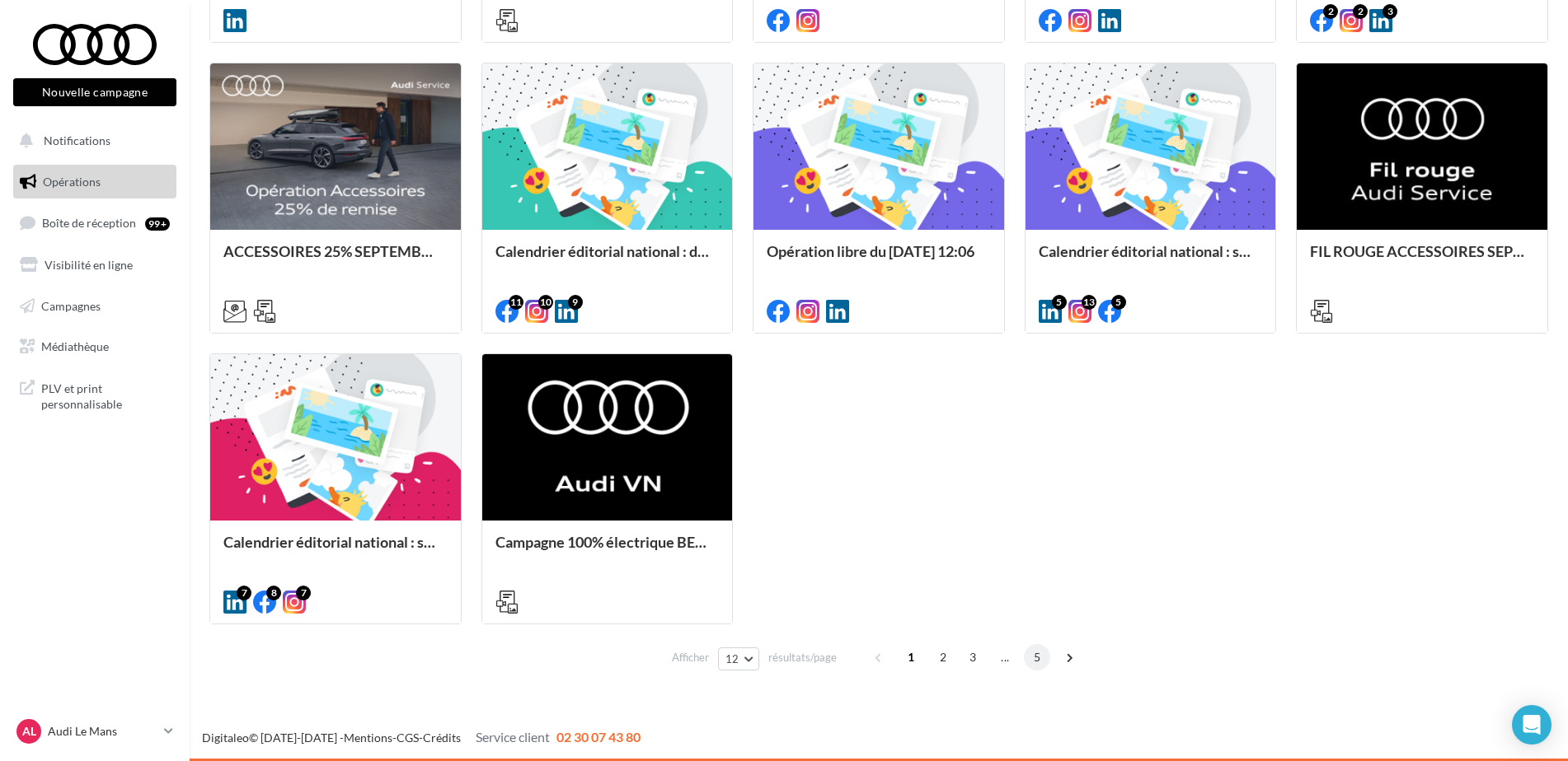
click at [1043, 651] on span "5" at bounding box center [1037, 657] width 27 height 27
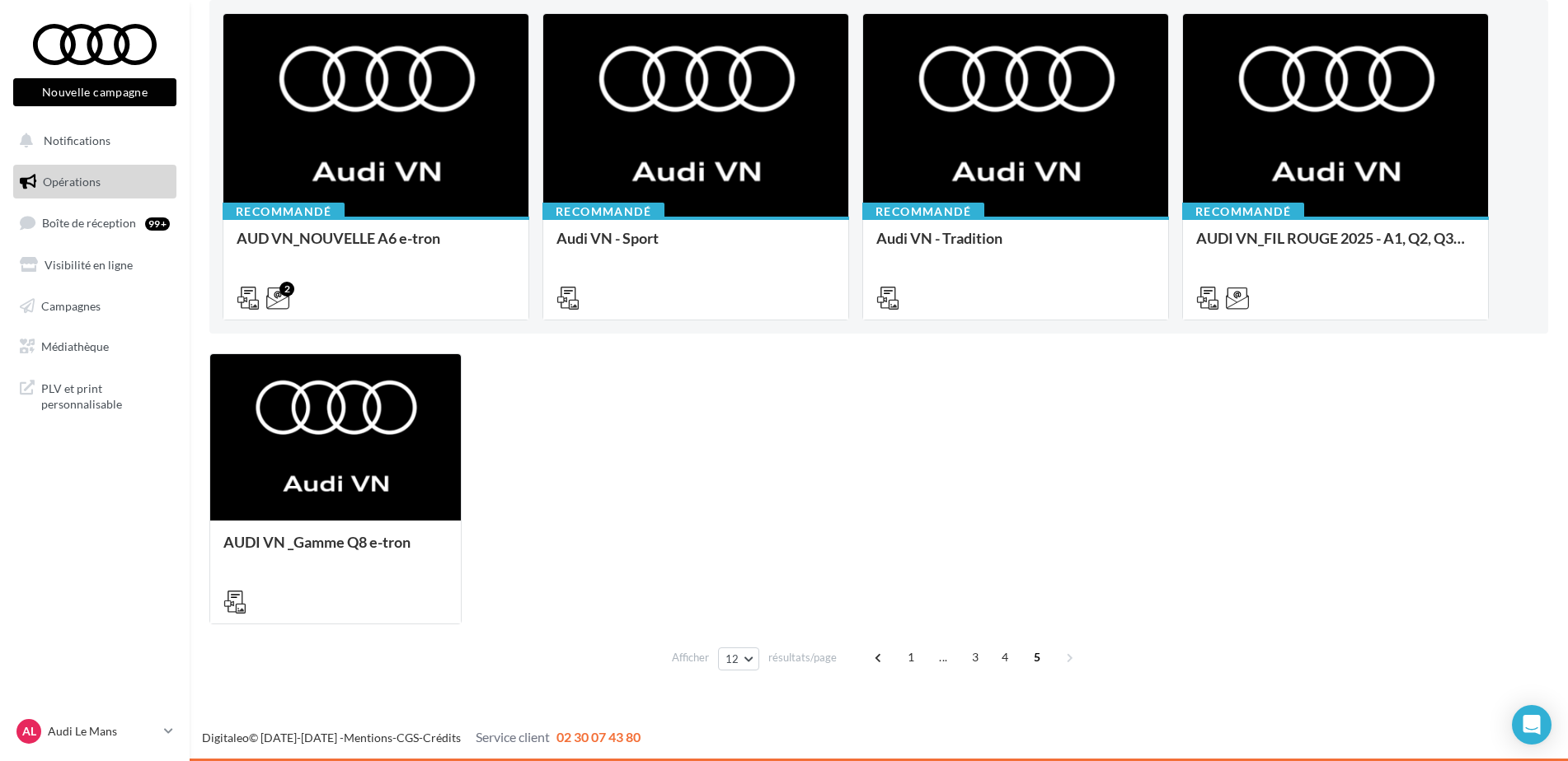
click at [990, 654] on div "1 ... 3 4 5" at bounding box center [975, 657] width 220 height 27
click at [996, 654] on span "4" at bounding box center [1005, 657] width 27 height 27
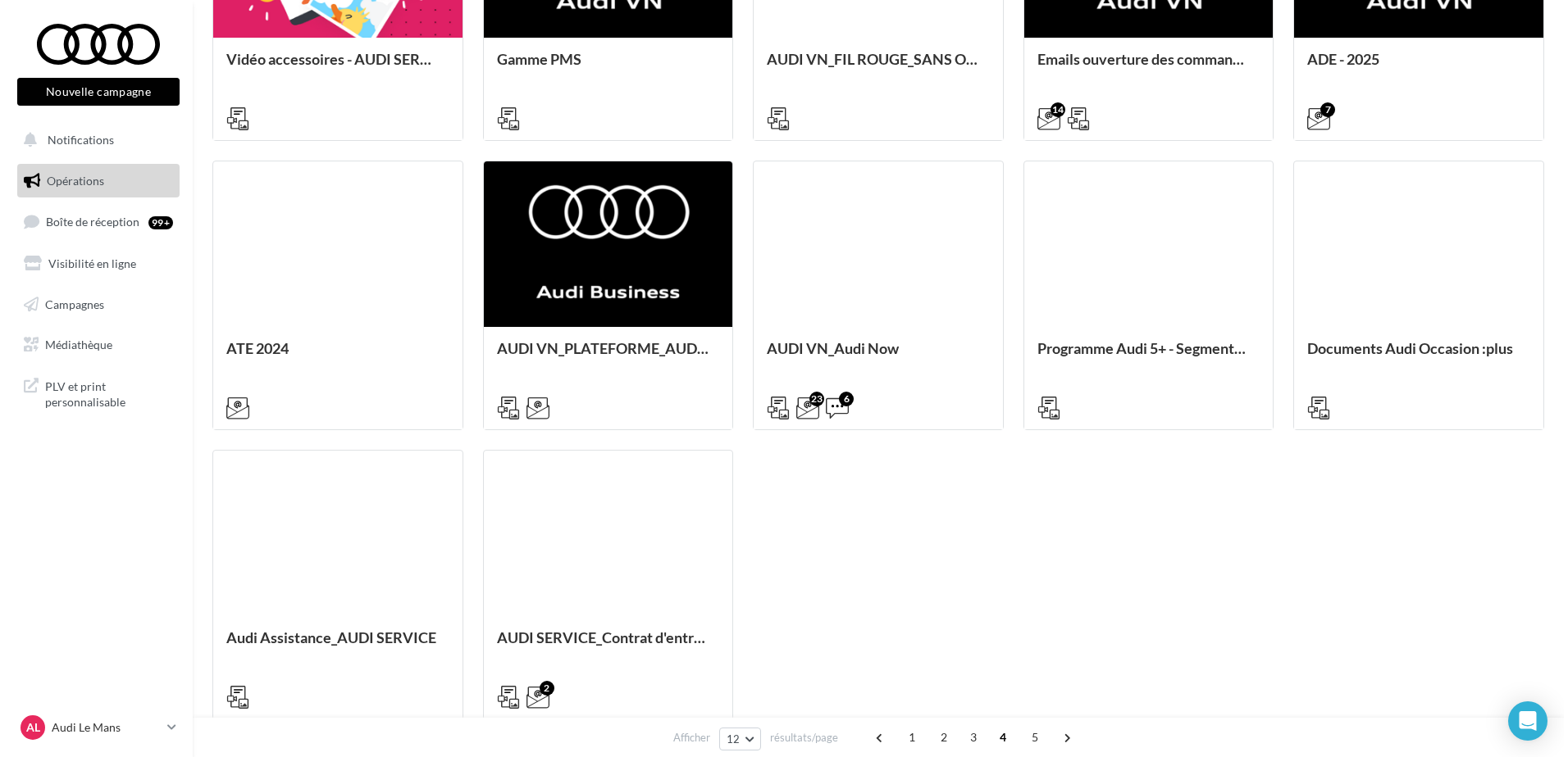
scroll to position [673, 0]
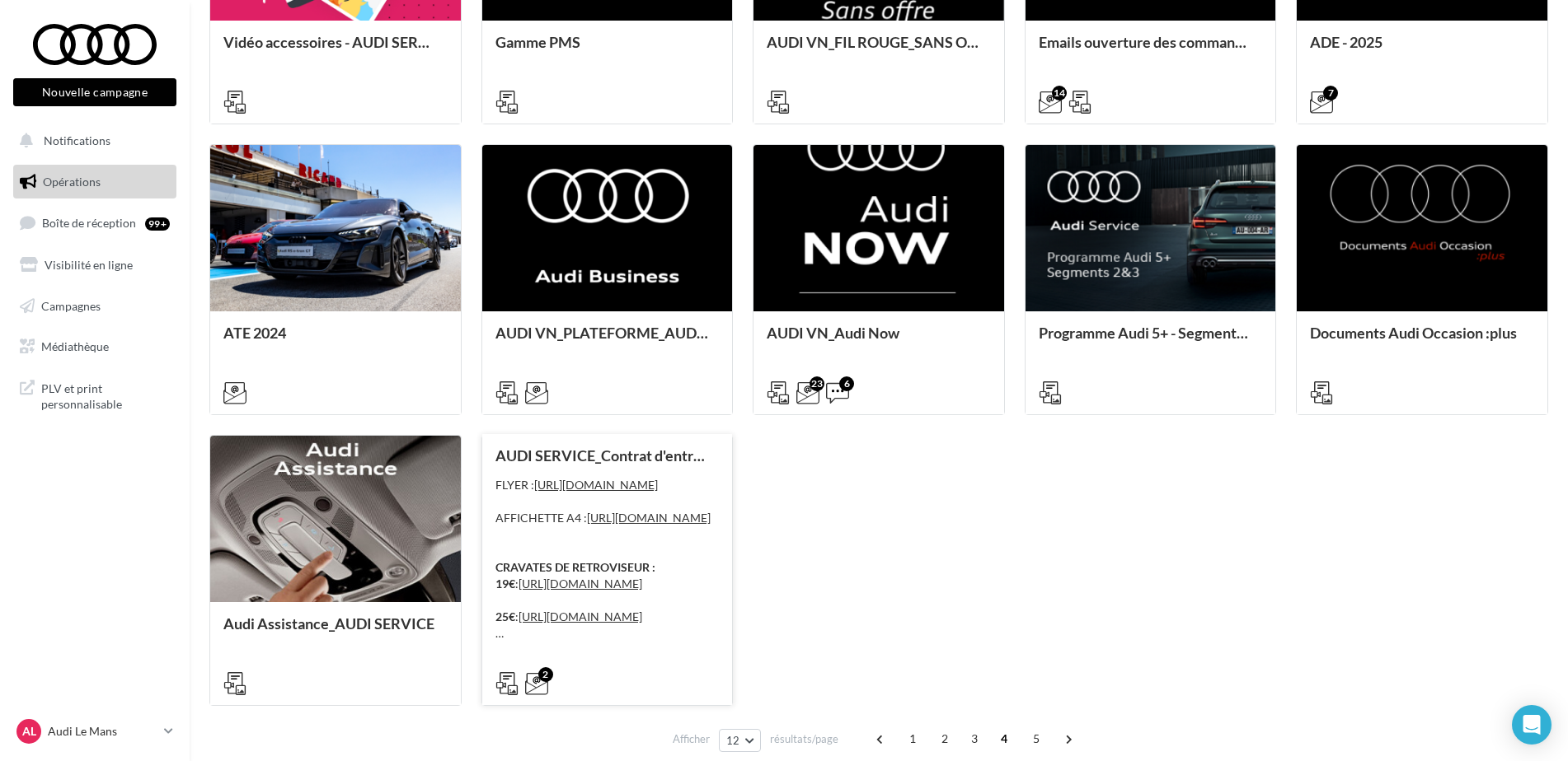
click at [693, 474] on div "AUDI SERVICE_Contrat d'entretien FLYER : https://audi.get-it-solutions.com/accu…" at bounding box center [608, 569] width 225 height 243
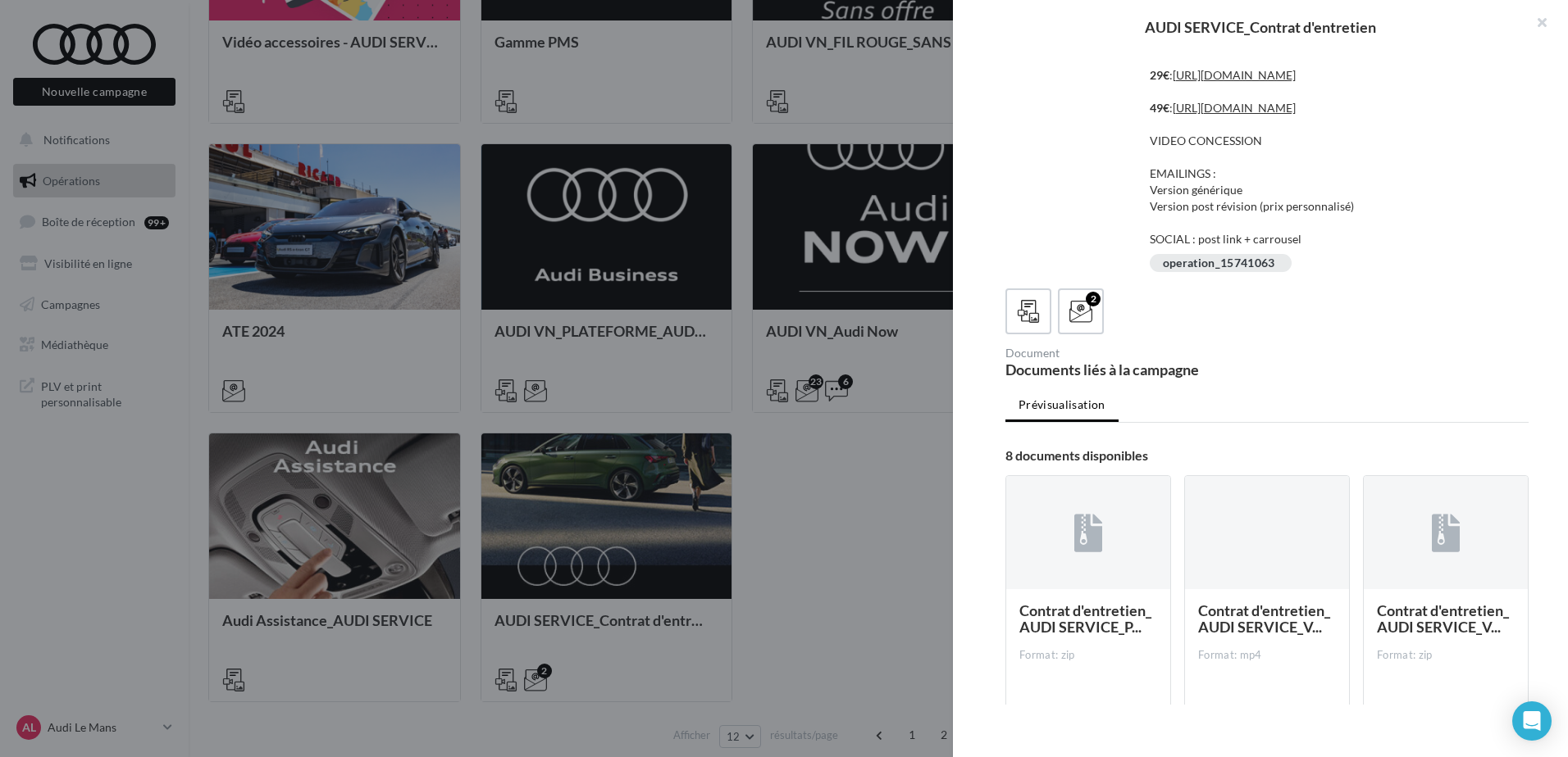
scroll to position [282, 0]
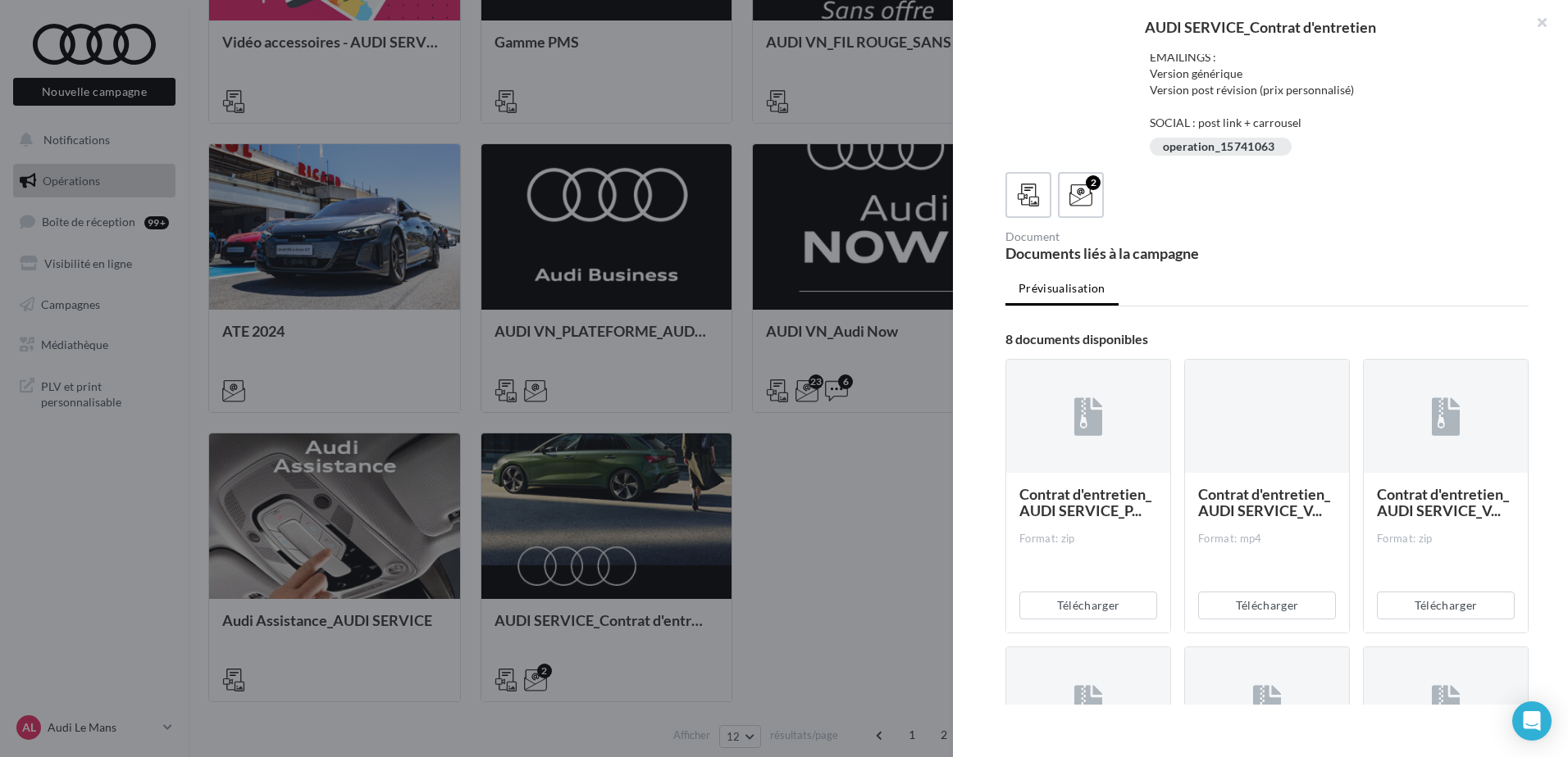
click at [1108, 218] on div "2" at bounding box center [1267, 195] width 523 height 46
click at [1093, 208] on icon at bounding box center [1082, 196] width 24 height 24
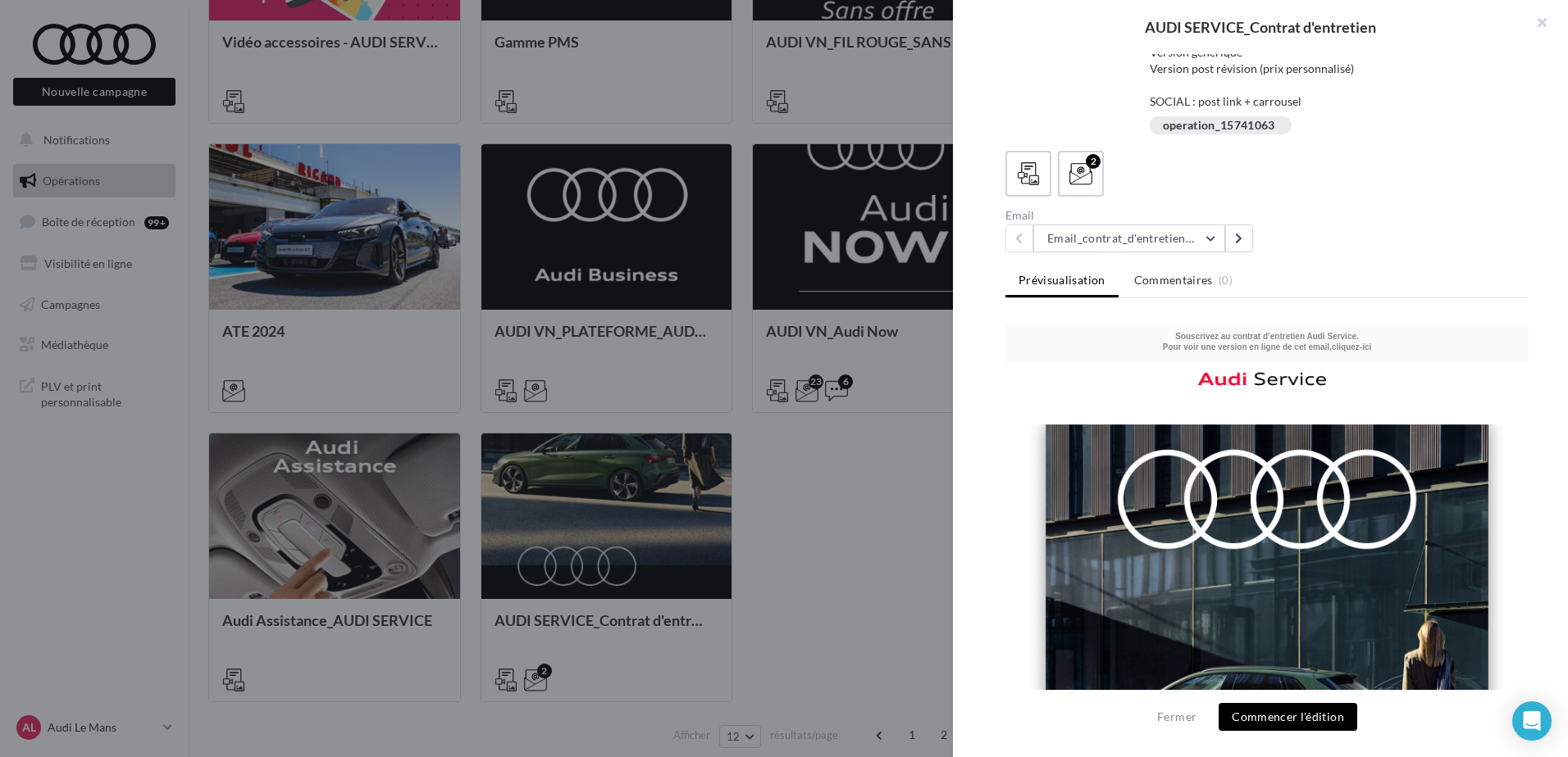
scroll to position [0, 0]
click at [1345, 345] on link "cliquez-ici" at bounding box center [1351, 347] width 39 height 9
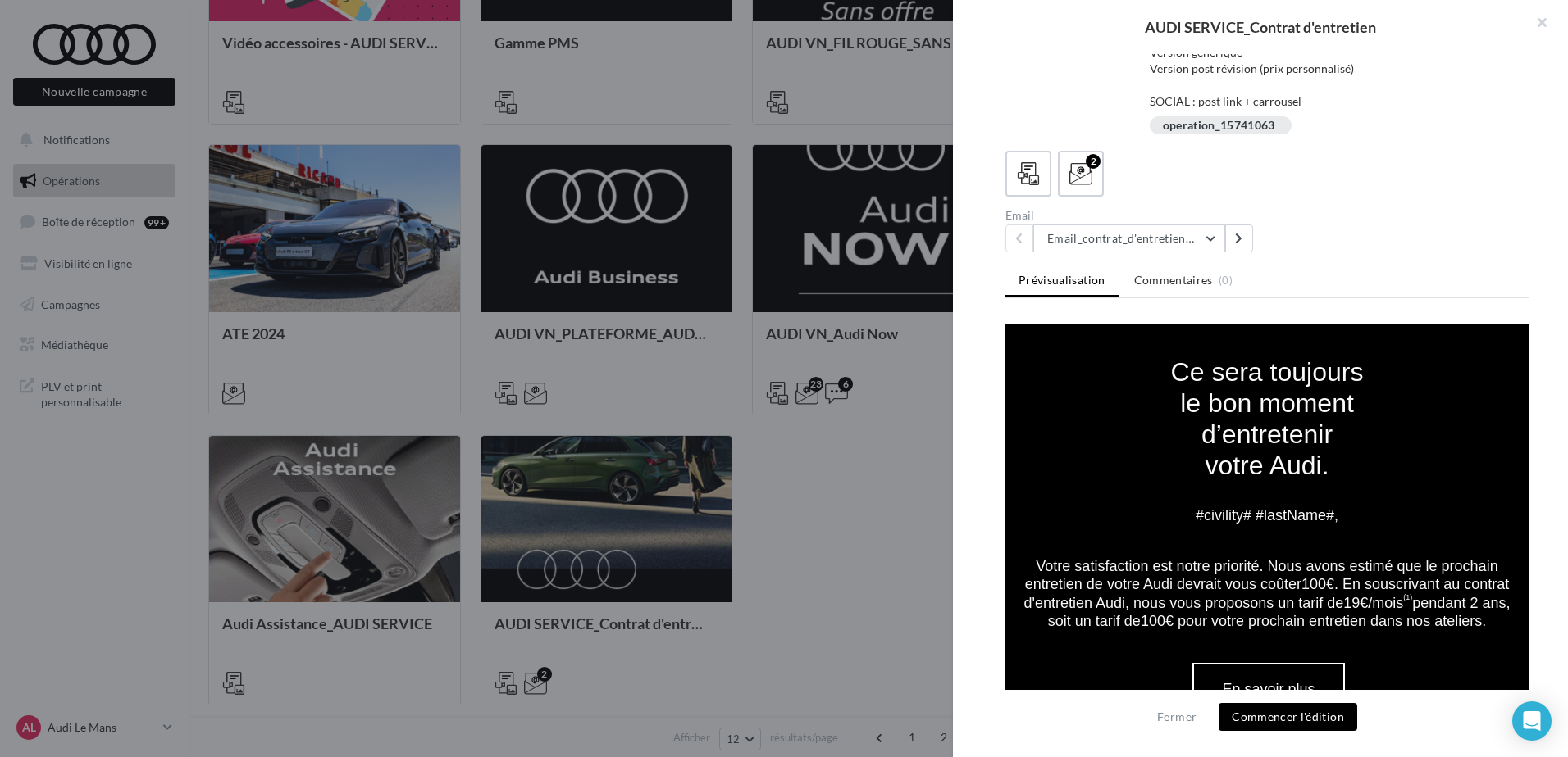
scroll to position [590, 0]
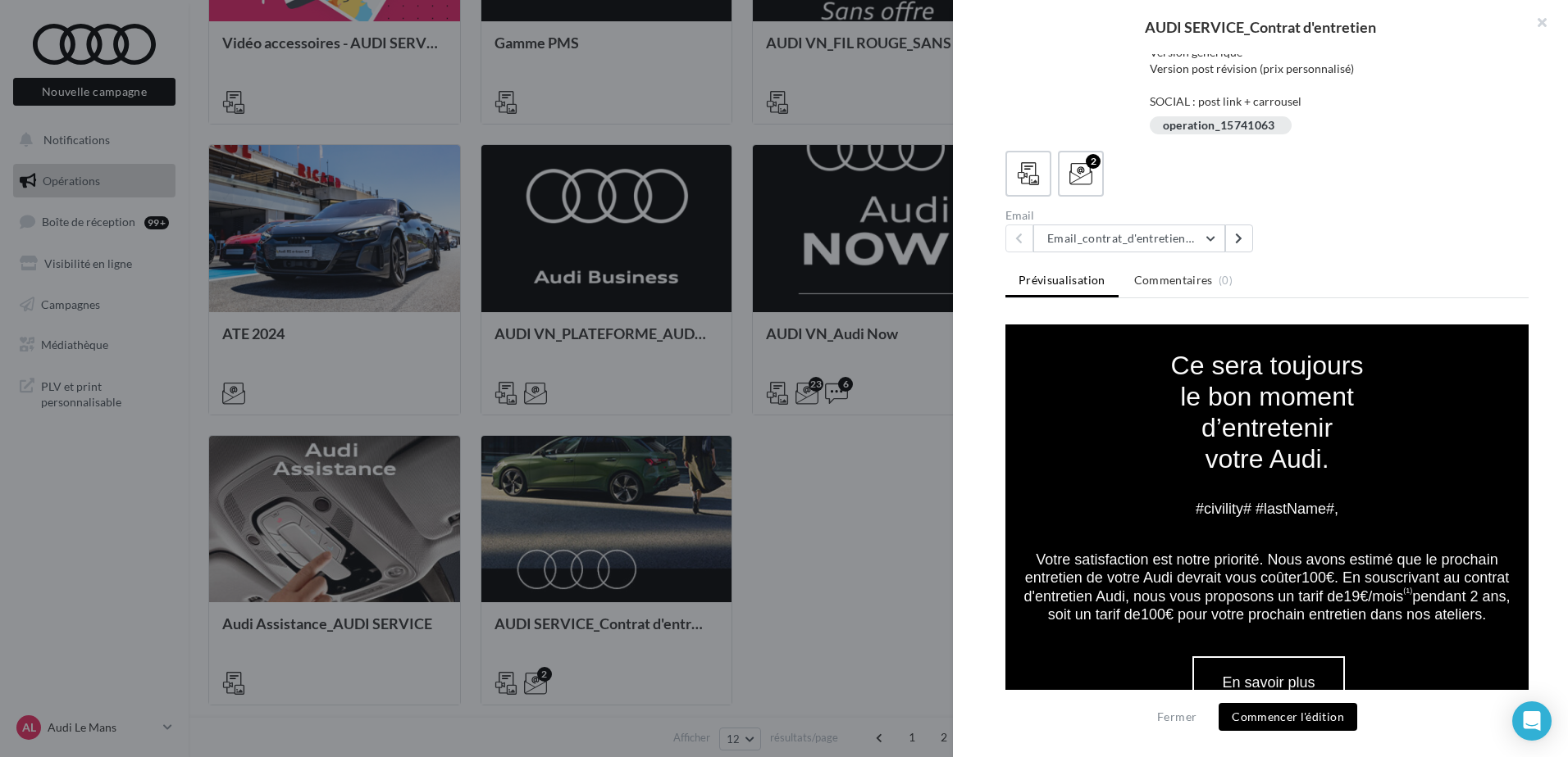
click at [1300, 724] on button "Commencer l'édition" at bounding box center [1288, 717] width 138 height 27
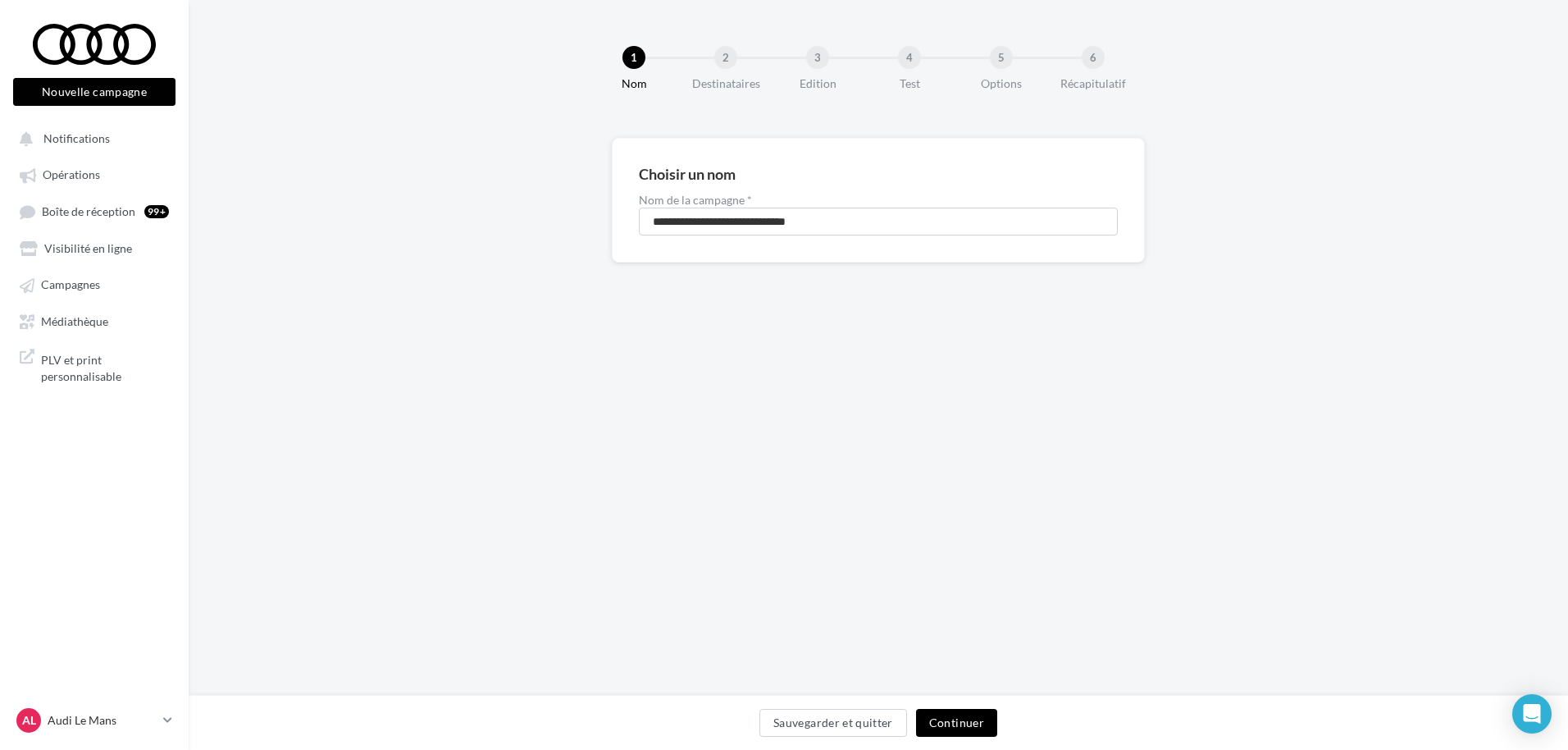
click at [969, 726] on button "Continuer" at bounding box center [956, 723] width 82 height 27
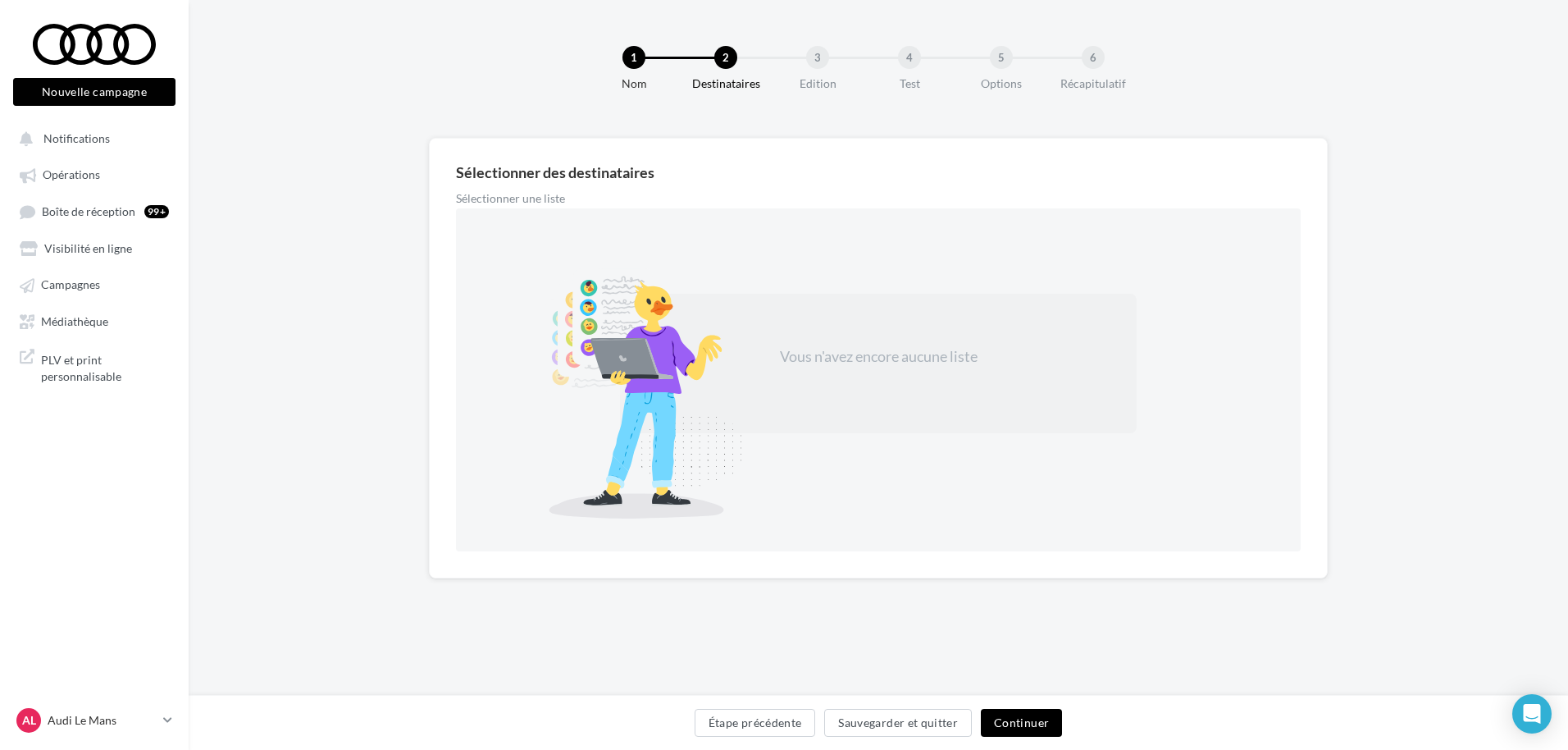
click at [1040, 732] on button "Continuer" at bounding box center [1021, 723] width 82 height 27
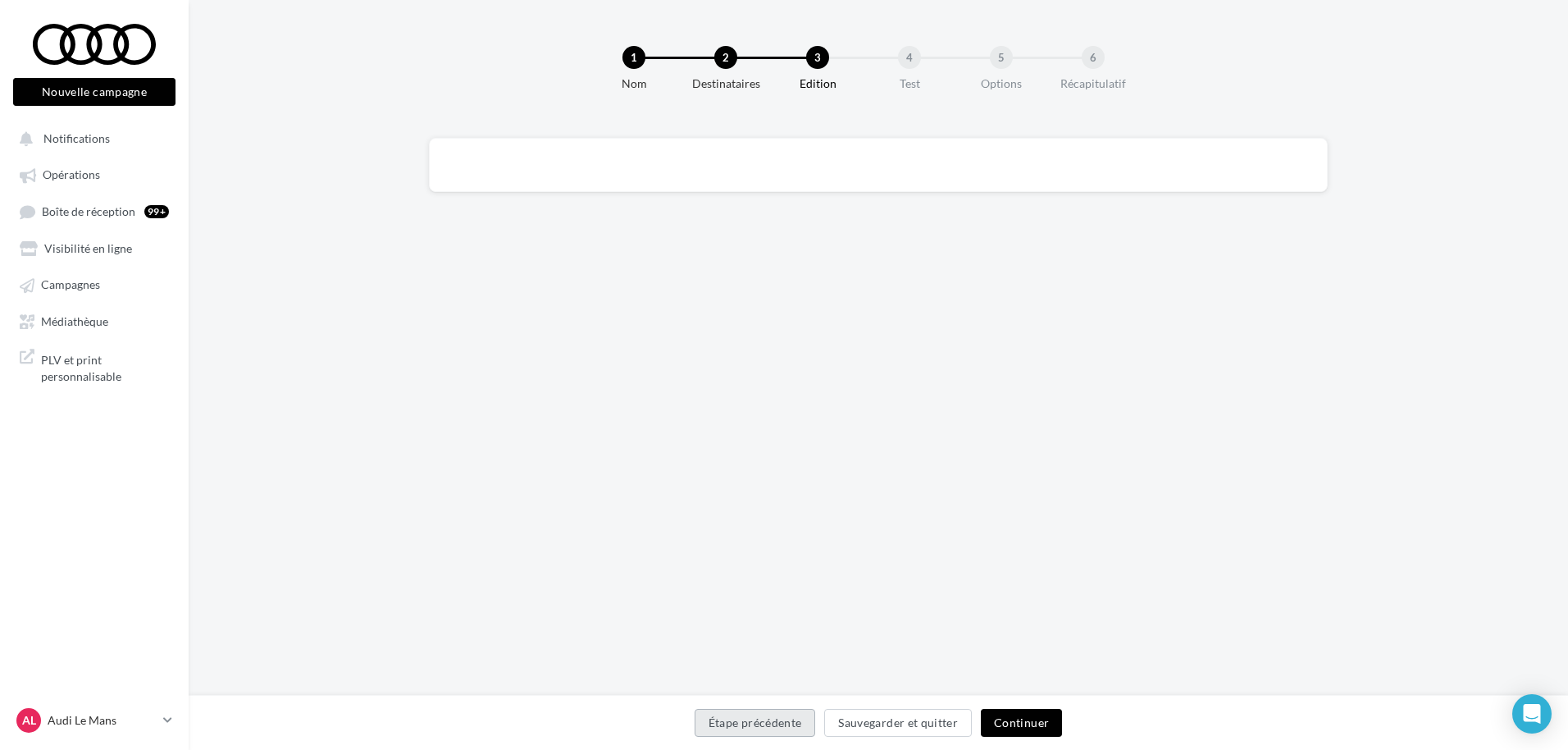
click at [796, 729] on button "Étape précédente" at bounding box center [756, 723] width 122 height 27
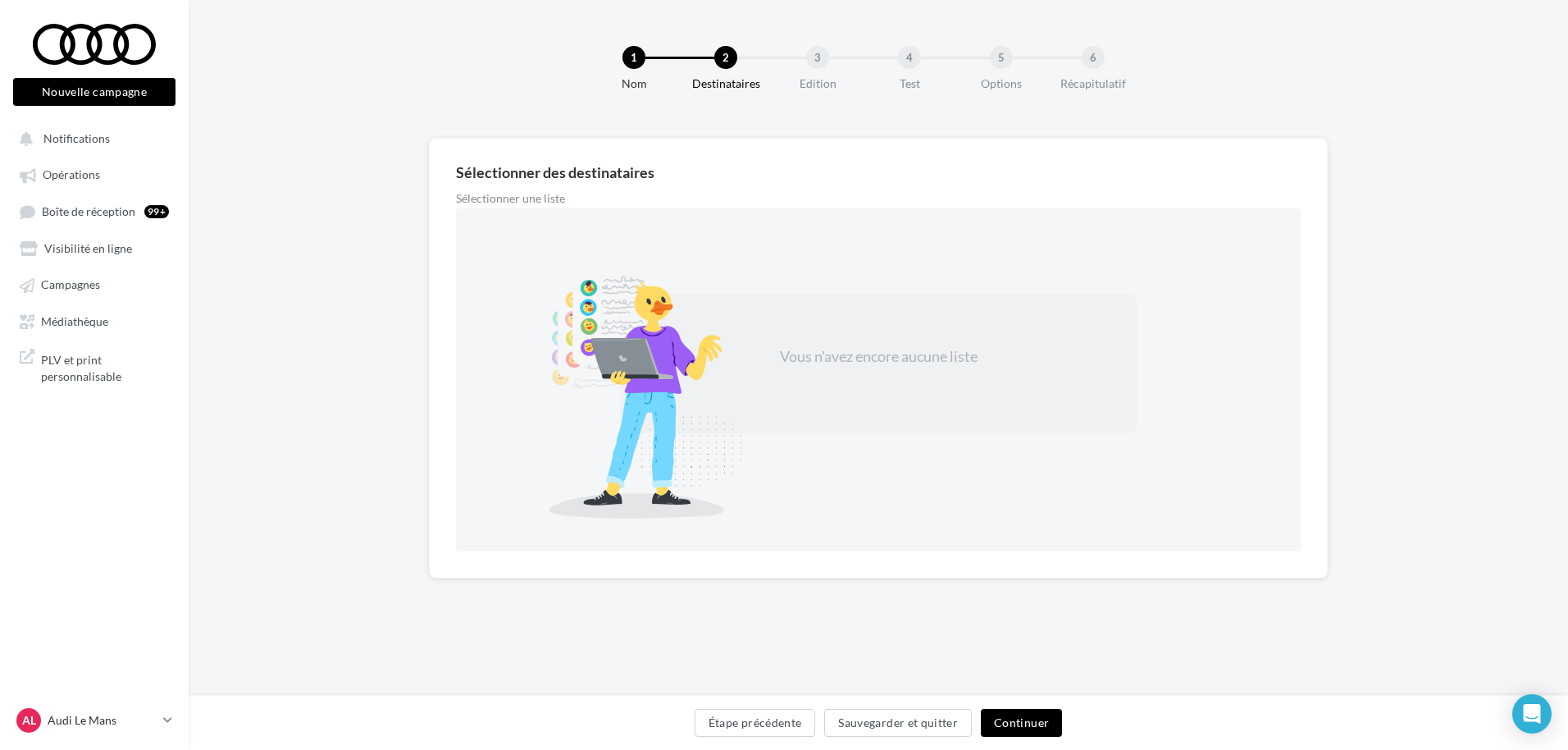
click at [1008, 726] on button "Continuer" at bounding box center [1021, 723] width 82 height 27
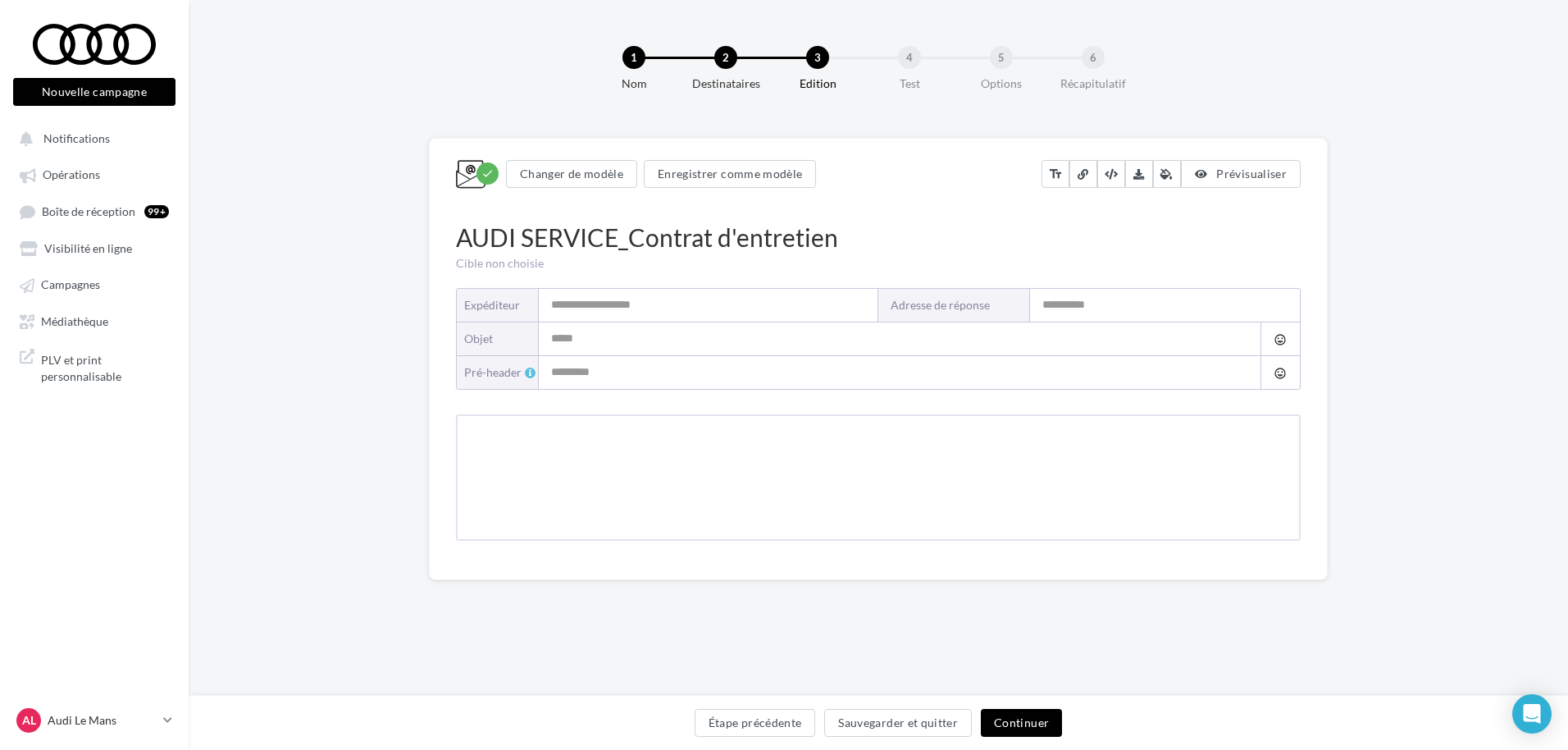
type input "**********"
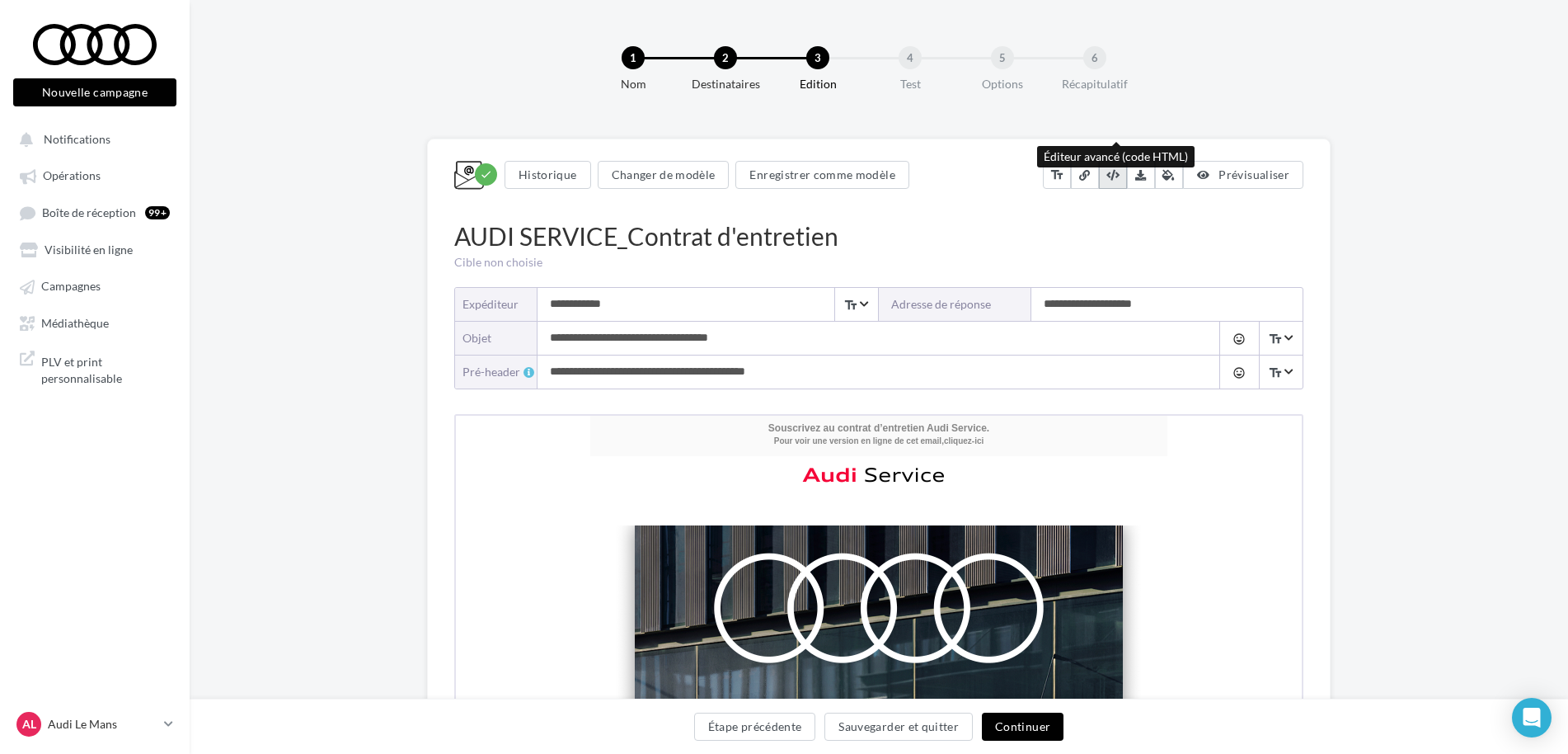
click at [1115, 176] on icon at bounding box center [1113, 175] width 13 height 11
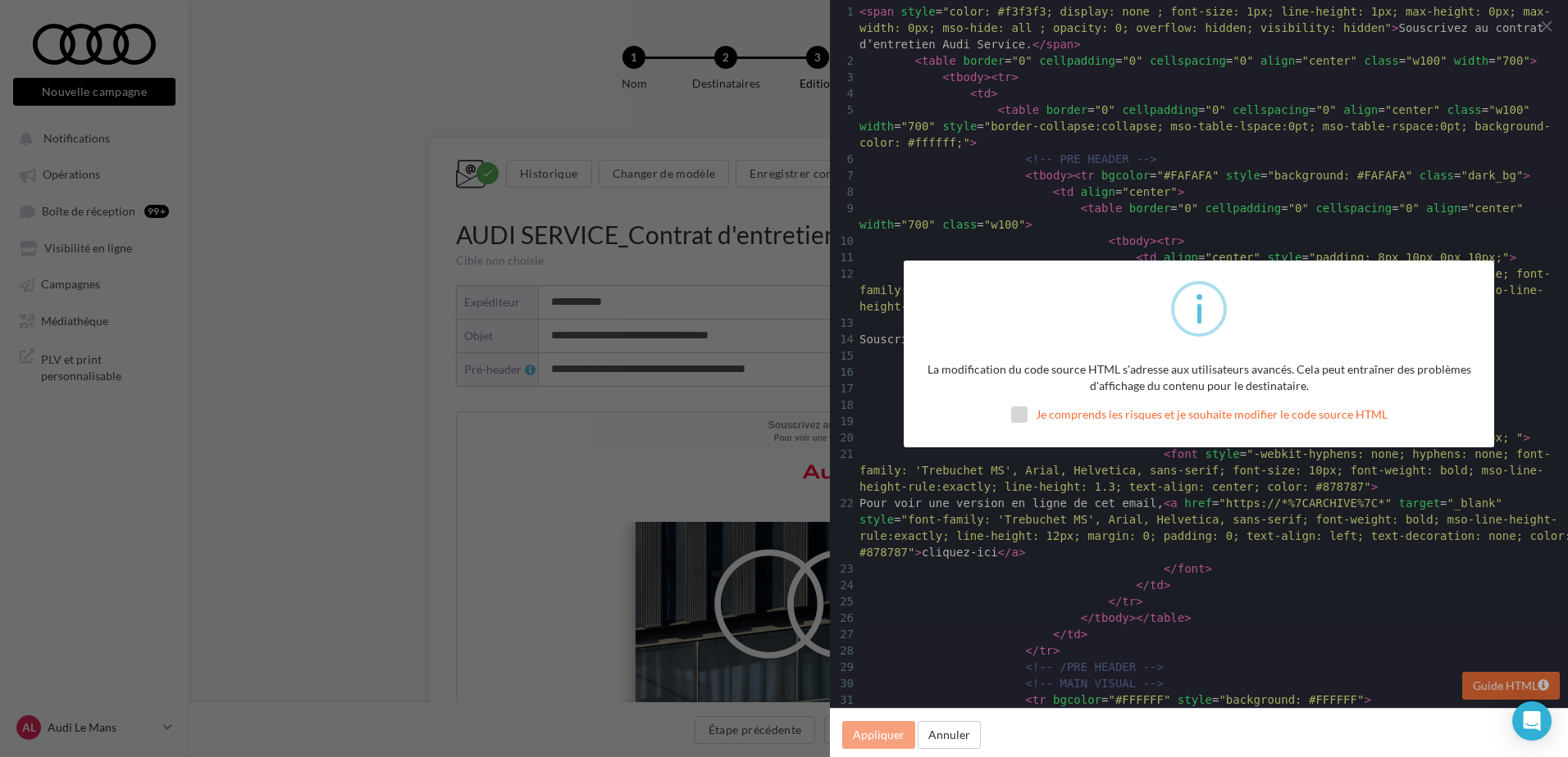
click at [1063, 407] on label "Je comprends les risques et je souhaite modifier le code source HTML" at bounding box center [1199, 415] width 376 height 16
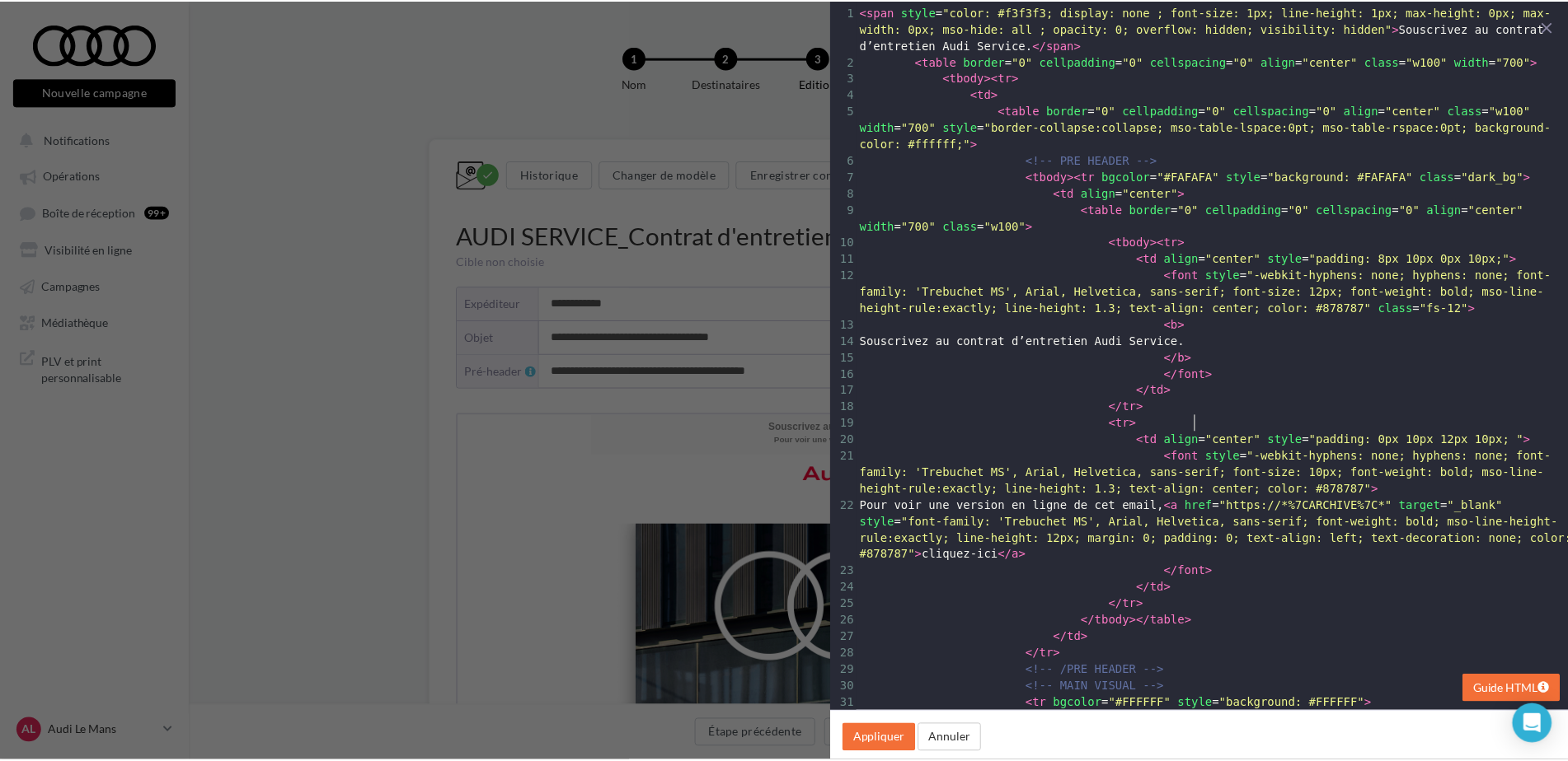
scroll to position [1, 0]
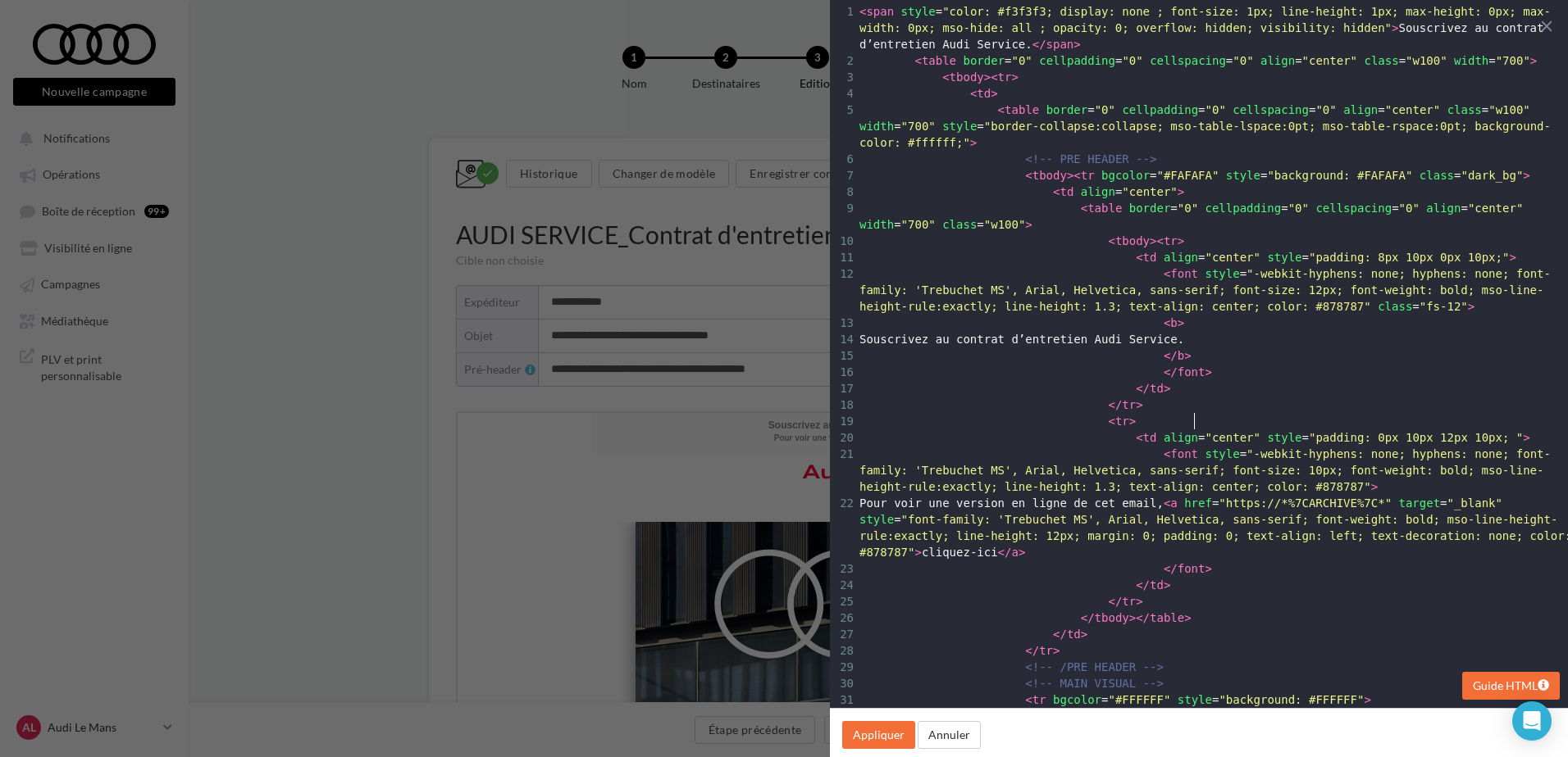
click at [1205, 431] on span ""center"" at bounding box center [1233, 438] width 55 height 13
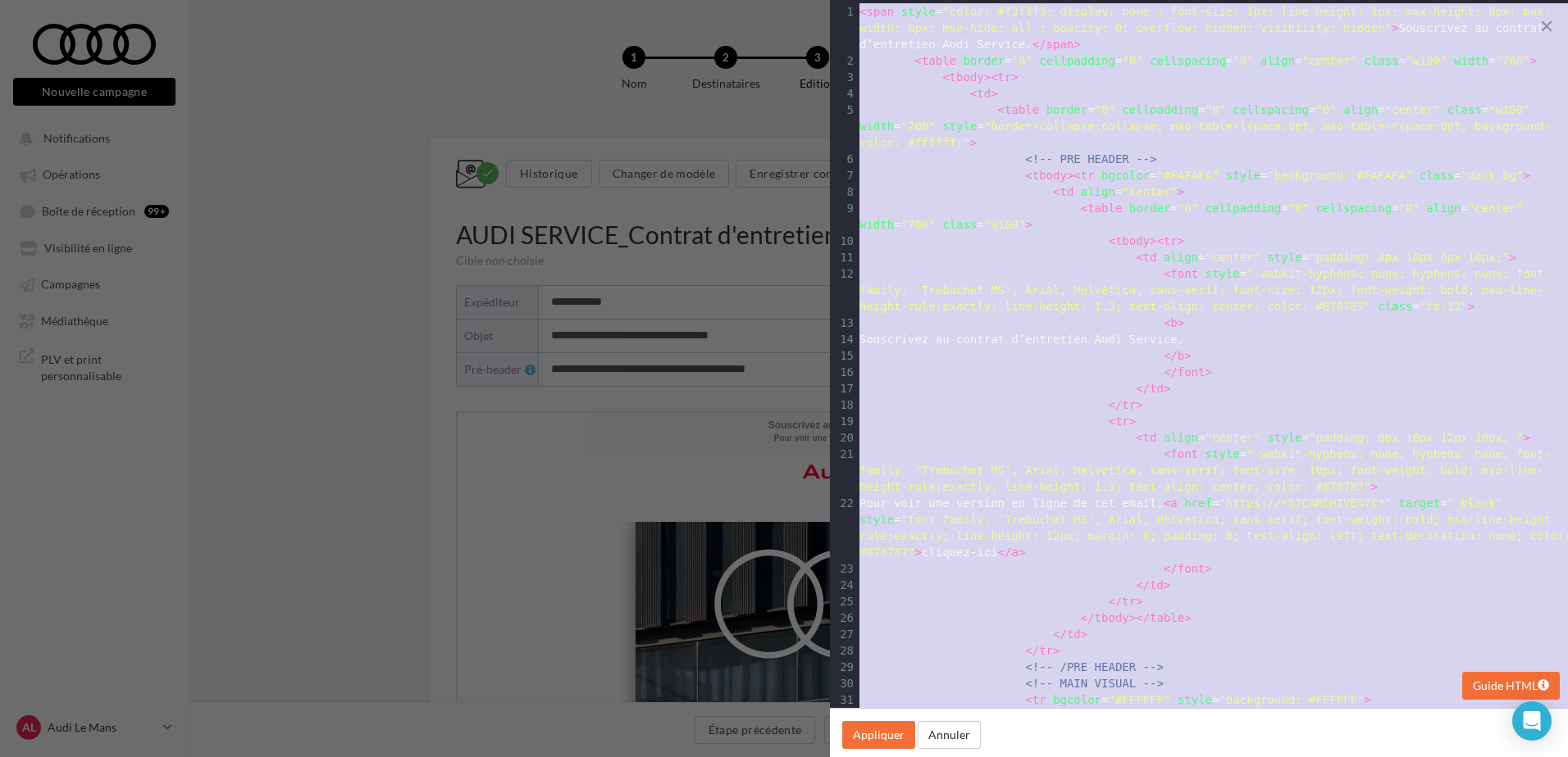
type textarea "**********"
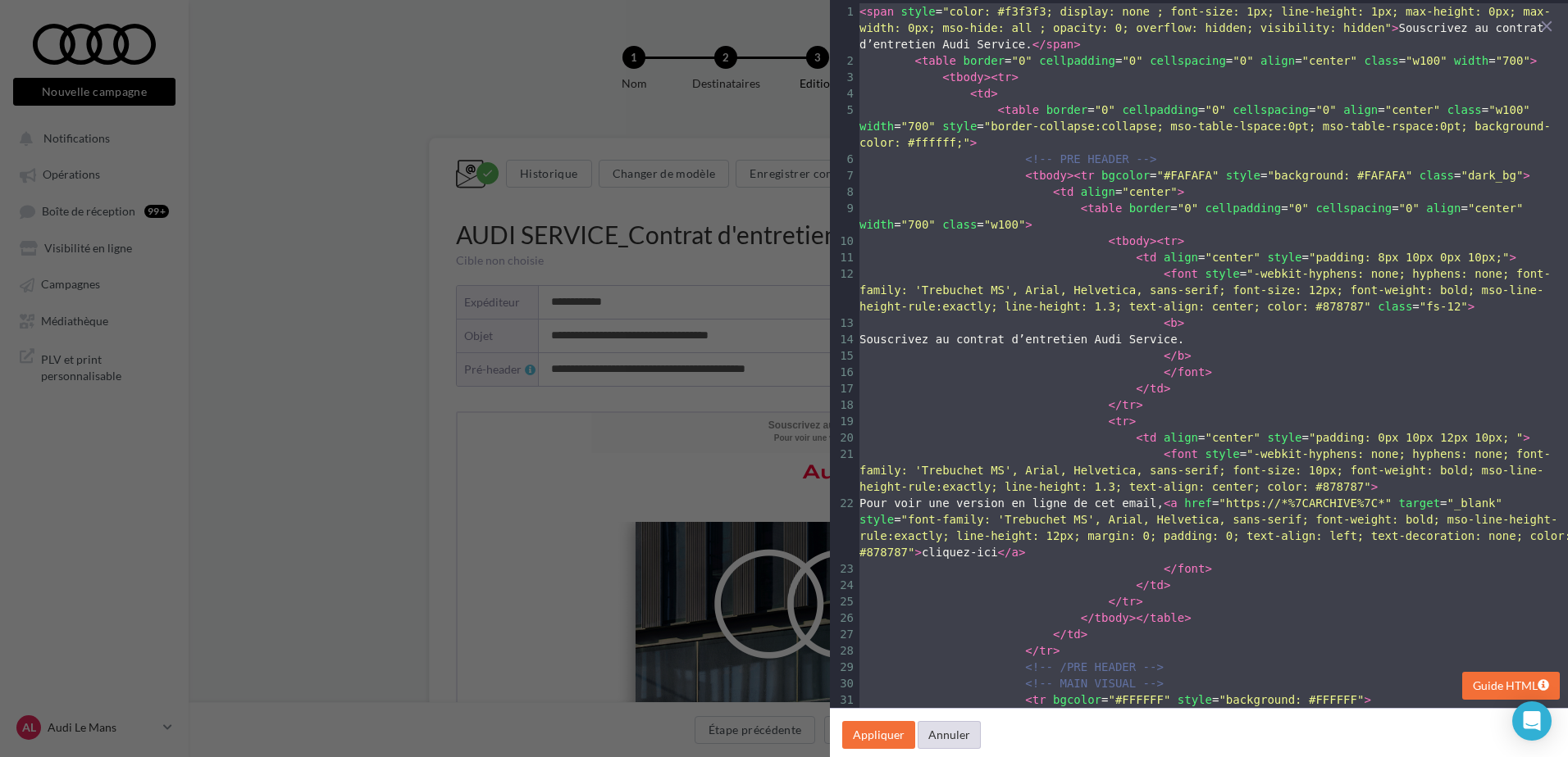
click at [943, 741] on button "Annuler" at bounding box center [949, 735] width 63 height 27
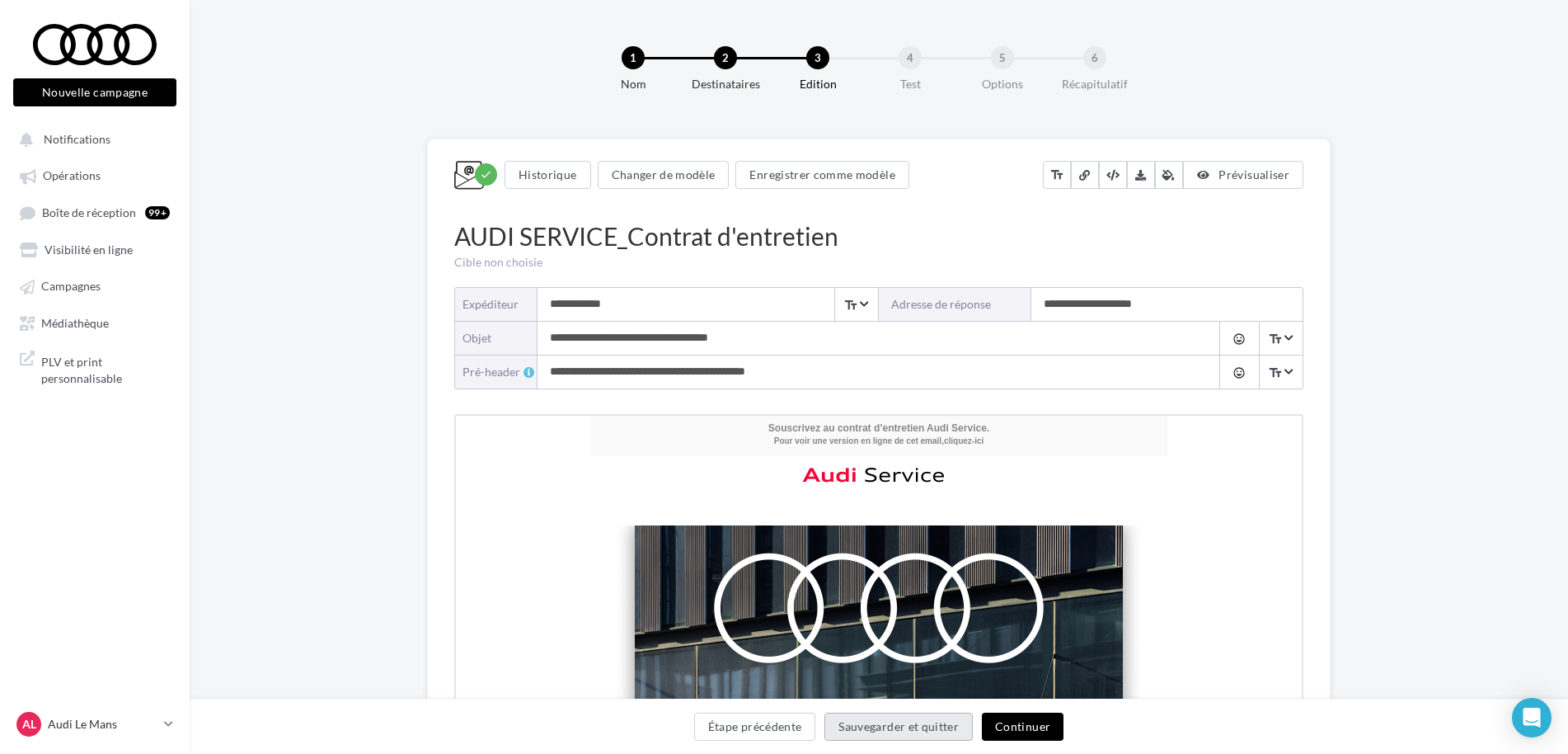
click at [921, 735] on button "Sauvegarder et quitter" at bounding box center [899, 726] width 148 height 28
